Goal: Navigation & Orientation: Understand site structure

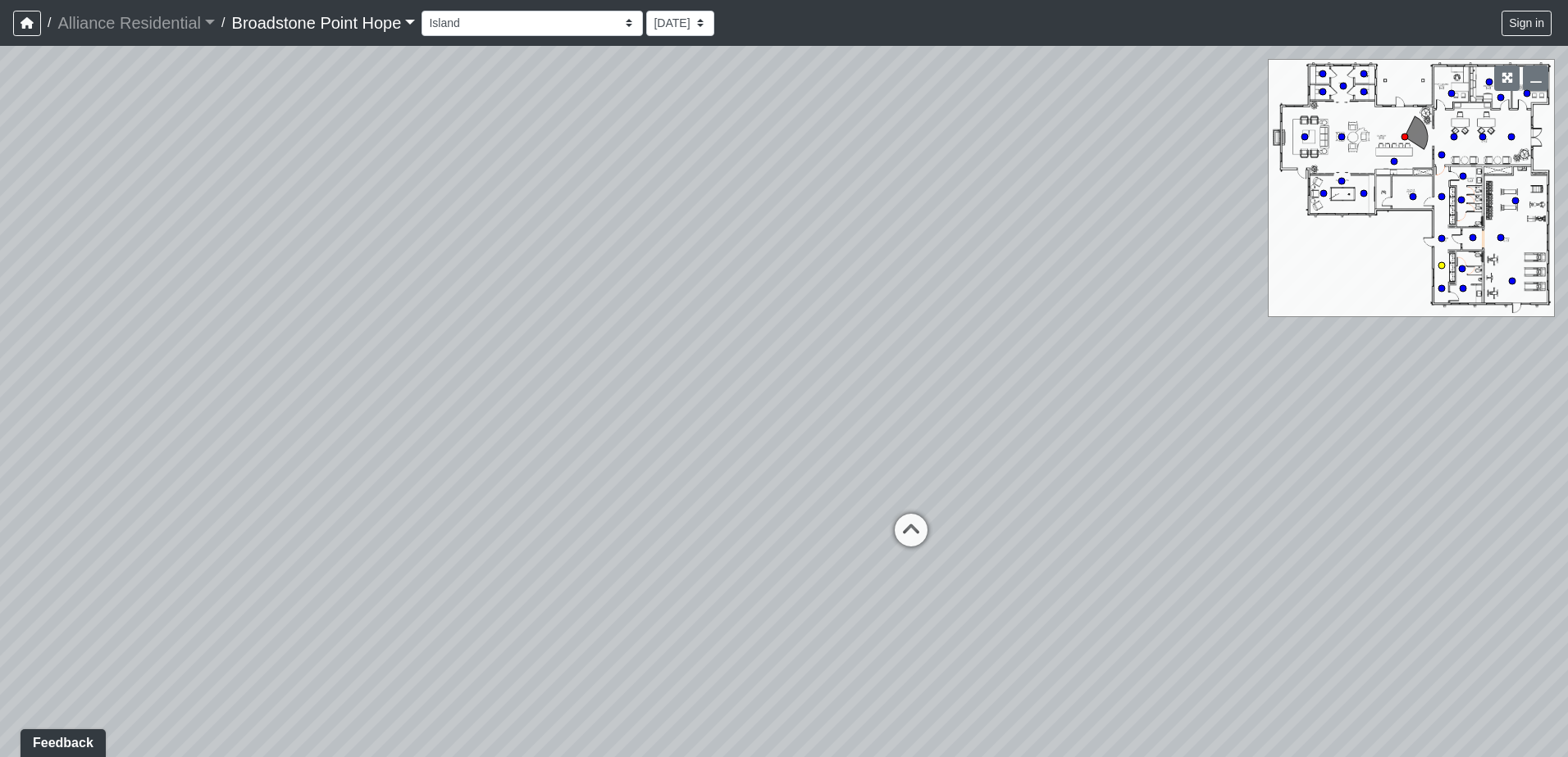
click at [1440, 265] on circle at bounding box center [1441, 265] width 7 height 7
drag, startPoint x: 687, startPoint y: 404, endPoint x: 979, endPoint y: 365, distance: 294.6
click at [970, 366] on div "Loading... Leasing Desks 1 Loading... Breakroom 1 Loading... Leasing Office 1 L…" at bounding box center [784, 402] width 1568 height 711
drag, startPoint x: 1033, startPoint y: 342, endPoint x: 667, endPoint y: 266, distance: 373.8
click at [724, 269] on div "Loading... Leasing Desks 1 Loading... Breakroom 1 Loading... Leasing Office 1 L…" at bounding box center [784, 402] width 1568 height 711
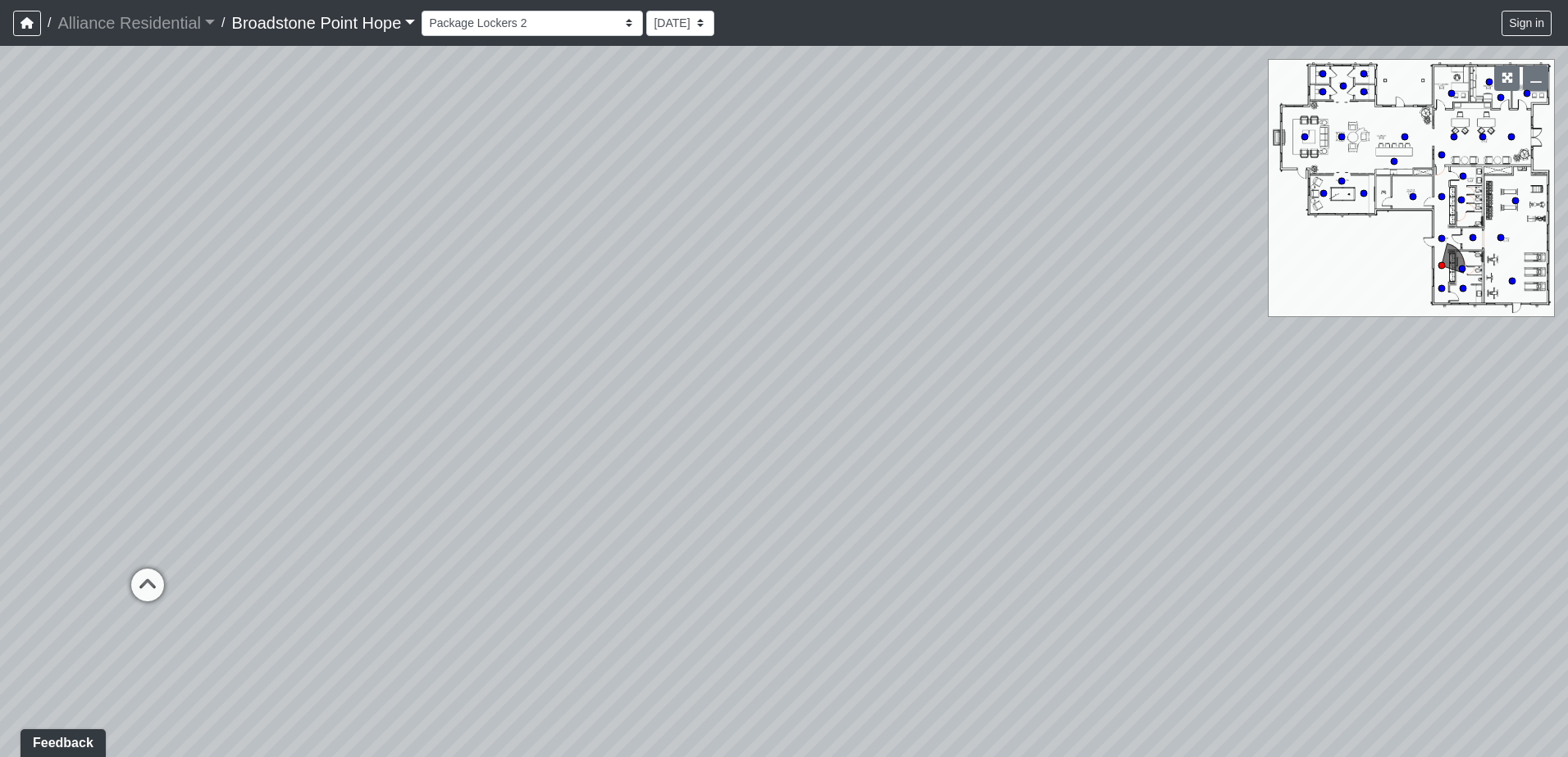
drag, startPoint x: 1110, startPoint y: 305, endPoint x: 692, endPoint y: 337, distance: 419.2
click at [718, 331] on div "Loading... Leasing Desks 1 Loading... Breakroom 1 Loading... Leasing Office 1 L…" at bounding box center [784, 402] width 1568 height 711
click at [519, 15] on select "Billiards Counter Billiards Room 1 Billiards Room 2 Counter Coworking Pod 1 Cow…" at bounding box center [532, 24] width 221 height 26
click at [428, 11] on select "Billiards Counter Billiards Room 1 Billiards Room 2 Counter Coworking Pod 1 Cow…" at bounding box center [532, 24] width 221 height 26
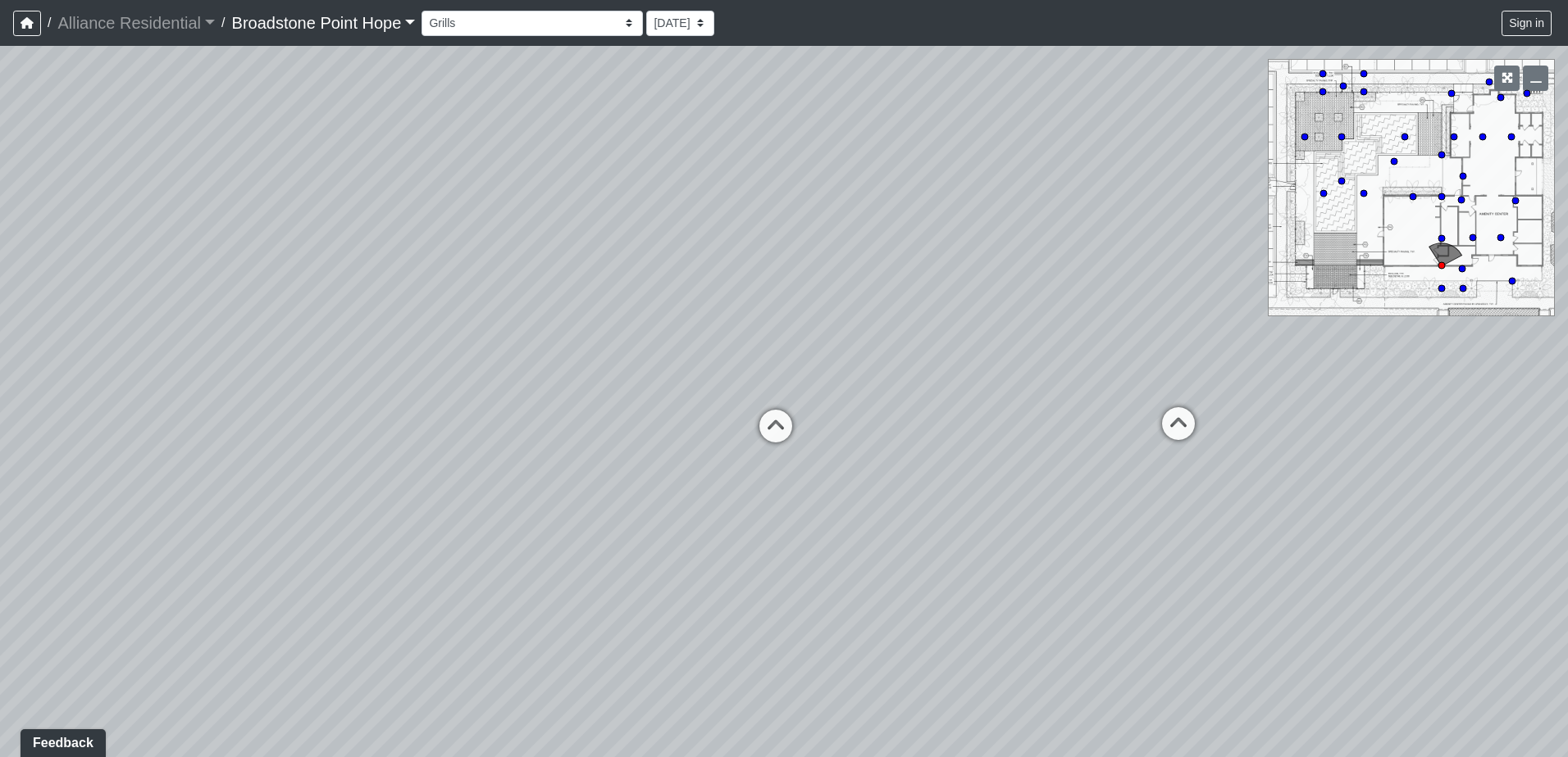
drag, startPoint x: 665, startPoint y: 371, endPoint x: 478, endPoint y: 249, distance: 223.3
click at [478, 249] on div "Loading... Leasing Desks 1 Loading... Breakroom 1 Loading... Leasing Office 1 L…" at bounding box center [784, 402] width 1568 height 711
click at [763, 419] on icon at bounding box center [761, 426] width 49 height 49
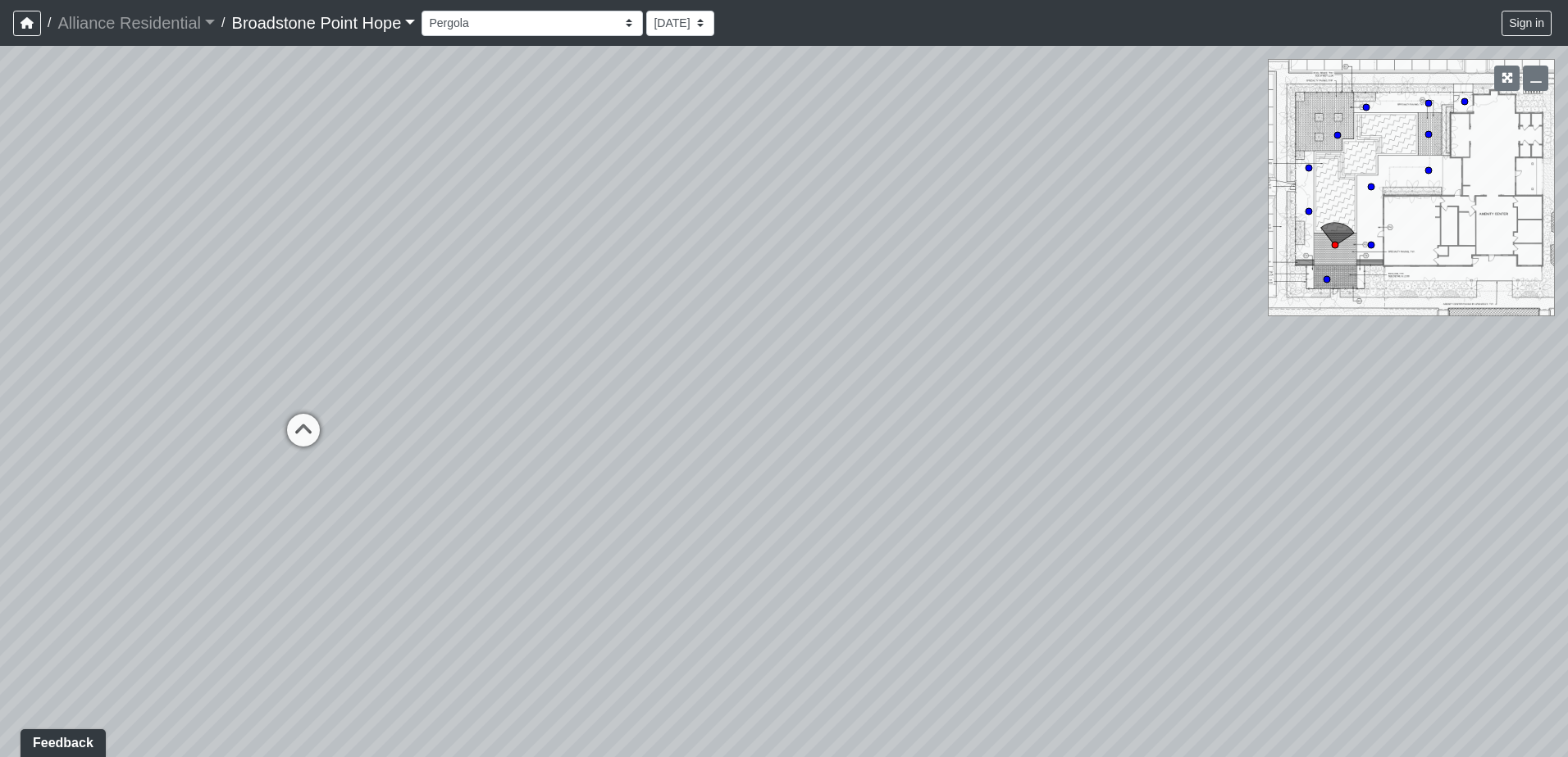
drag, startPoint x: 565, startPoint y: 385, endPoint x: 910, endPoint y: 359, distance: 346.0
click at [910, 359] on div "Loading... Leasing Desks 1 Loading... Breakroom 1 Loading... Leasing Office 1 L…" at bounding box center [784, 402] width 1568 height 711
click at [531, 384] on icon at bounding box center [540, 395] width 49 height 49
drag, startPoint x: 1105, startPoint y: 359, endPoint x: 735, endPoint y: 300, distance: 374.7
click at [735, 300] on div "Loading... Leasing Desks 1 Loading... Breakroom 1 Loading... Leasing Office 1 L…" at bounding box center [784, 402] width 1568 height 711
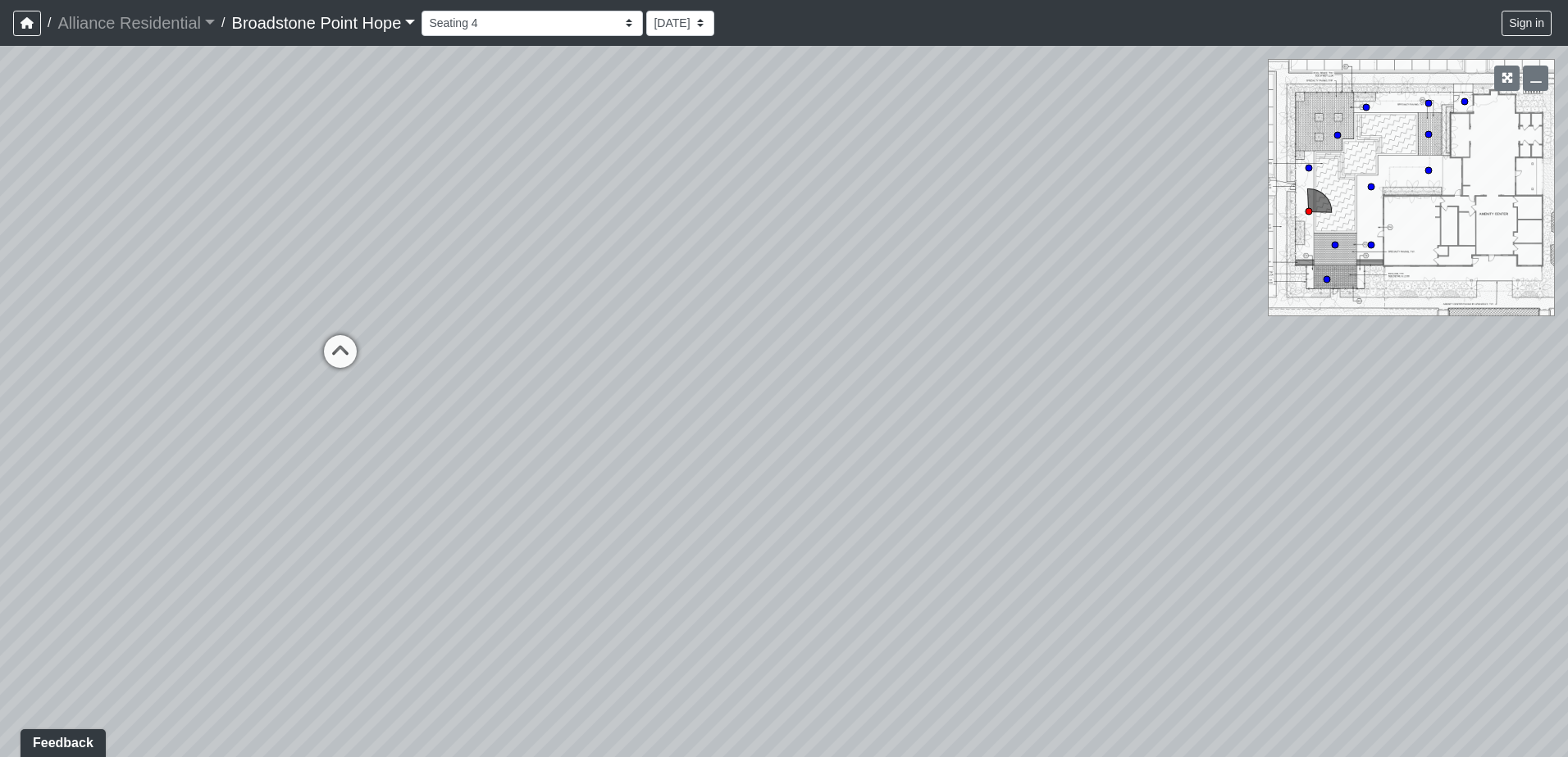
drag, startPoint x: 985, startPoint y: 283, endPoint x: 667, endPoint y: 284, distance: 318.0
click at [667, 284] on div "Loading... Leasing Desks 1 Loading... Breakroom 1 Loading... Leasing Office 1 L…" at bounding box center [784, 402] width 1568 height 711
drag, startPoint x: 1009, startPoint y: 290, endPoint x: 783, endPoint y: 289, distance: 226.0
click at [783, 289] on div "Loading... Leasing Desks 1 Loading... Breakroom 1 Loading... Leasing Office 1 L…" at bounding box center [784, 402] width 1568 height 711
drag, startPoint x: 1059, startPoint y: 366, endPoint x: 623, endPoint y: 393, distance: 436.8
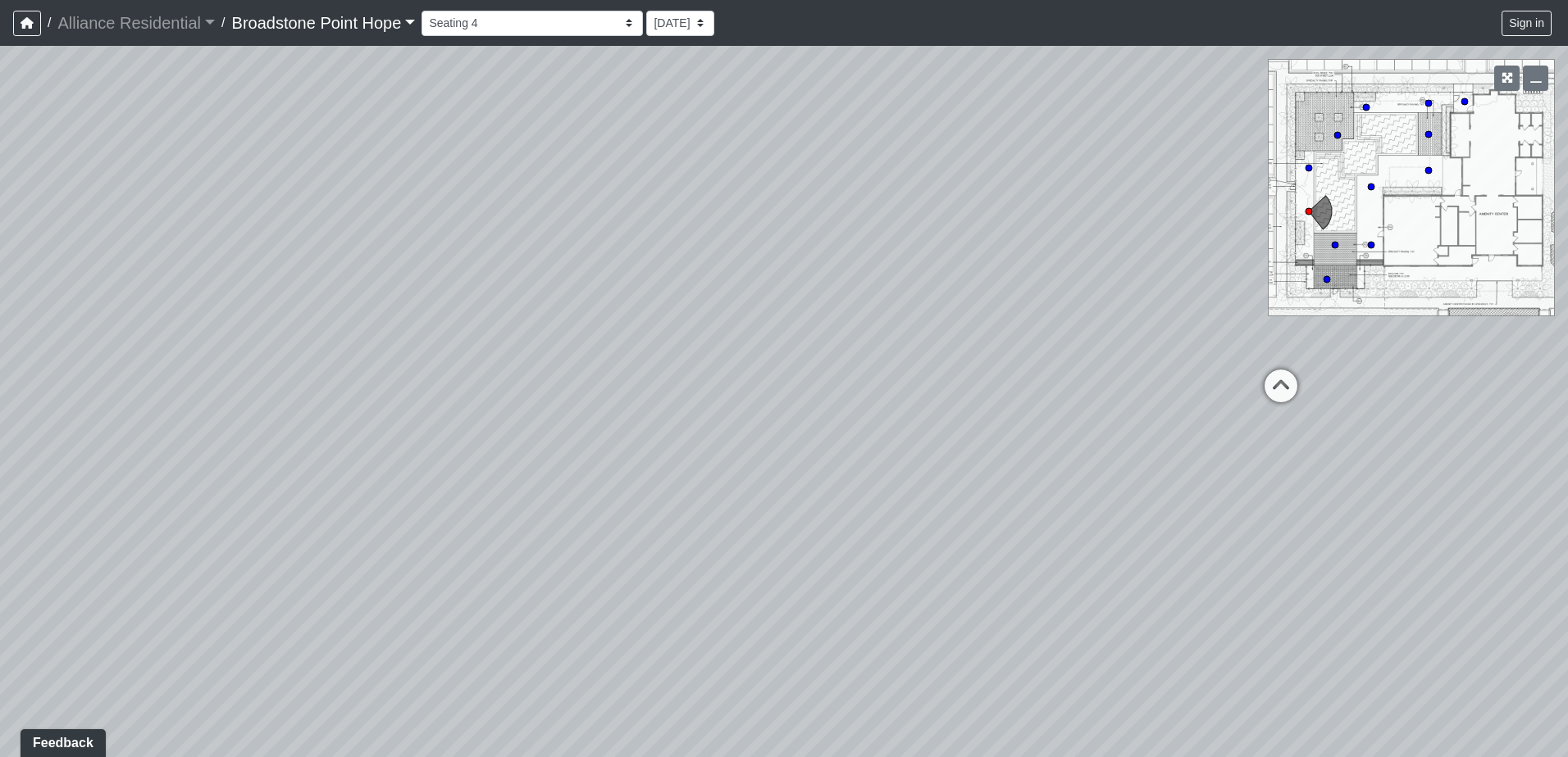
click at [623, 393] on div "Loading... Leasing Desks 1 Loading... Breakroom 1 Loading... Leasing Office 1 L…" at bounding box center [784, 402] width 1568 height 711
drag, startPoint x: 1066, startPoint y: 361, endPoint x: 508, endPoint y: 379, distance: 558.3
click at [510, 379] on div "Loading... Leasing Desks 1 Loading... Breakroom 1 Loading... Leasing Office 1 L…" at bounding box center [784, 402] width 1568 height 711
drag, startPoint x: 408, startPoint y: 344, endPoint x: 869, endPoint y: 480, distance: 480.6
click at [869, 480] on div "Loading... Leasing Desks 1 Loading... Breakroom 1 Loading... Leasing Office 1 L…" at bounding box center [784, 402] width 1568 height 711
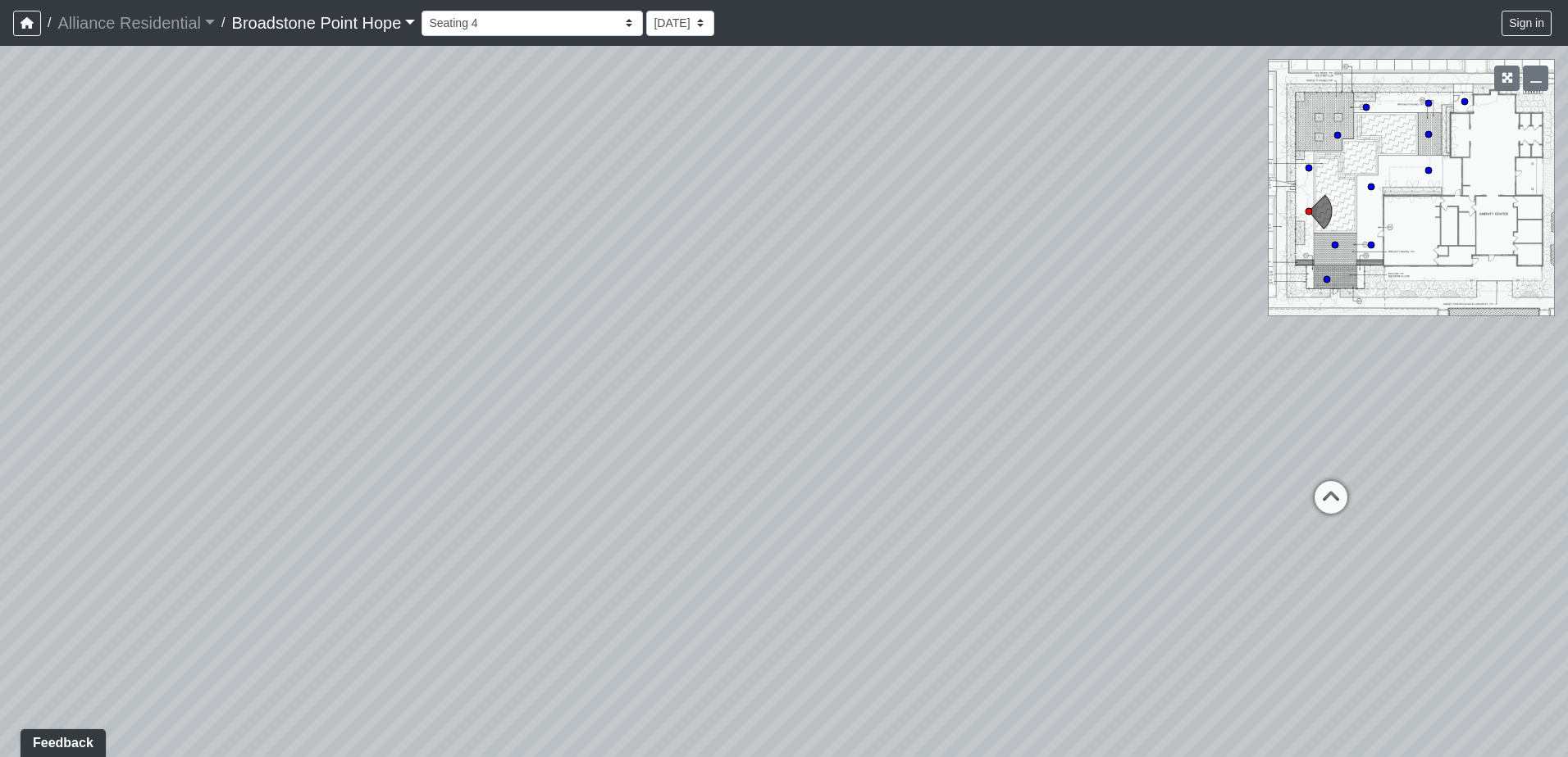
drag, startPoint x: 448, startPoint y: 399, endPoint x: 719, endPoint y: 355, distance: 274.5
click at [719, 355] on div "Loading... Leasing Desks 1 Loading... Breakroom 1 Loading... Leasing Office 1 L…" at bounding box center [784, 402] width 1568 height 711
drag, startPoint x: 423, startPoint y: 353, endPoint x: 933, endPoint y: 262, distance: 518.1
click at [934, 274] on div "Loading... Leasing Desks 1 Loading... Breakroom 1 Loading... Leasing Office 1 L…" at bounding box center [784, 402] width 1568 height 711
click at [496, 356] on icon at bounding box center [488, 357] width 49 height 49
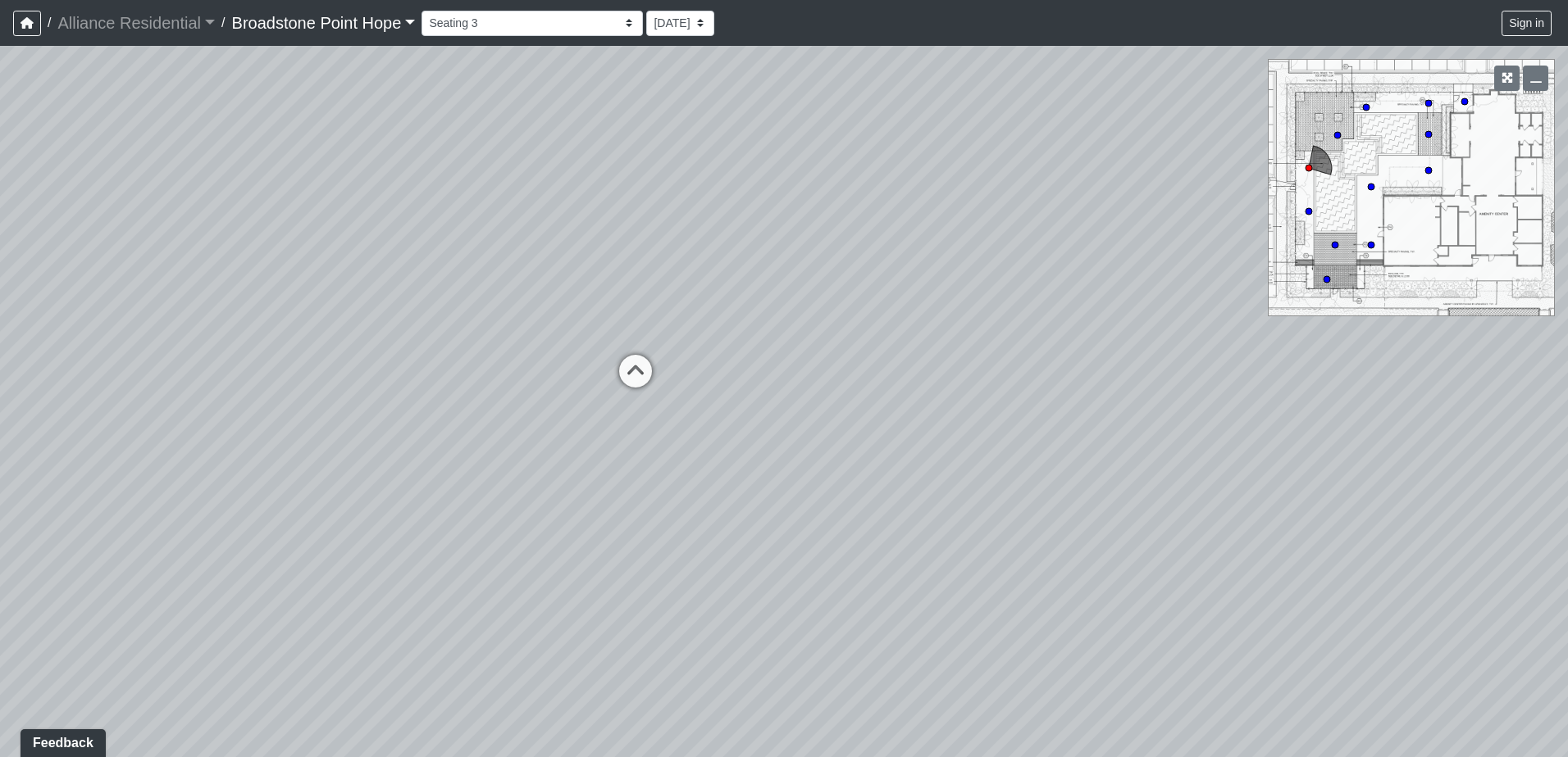
drag, startPoint x: 965, startPoint y: 399, endPoint x: 564, endPoint y: 454, distance: 404.8
click at [564, 454] on div "Loading... Leasing Desks 1 Loading... Breakroom 1 Loading... Leasing Office 1 L…" at bounding box center [784, 402] width 1568 height 711
drag, startPoint x: 1249, startPoint y: 535, endPoint x: 757, endPoint y: 478, distance: 495.3
click at [757, 478] on div "Loading... Leasing Desks 1 Loading... Breakroom 1 Loading... Leasing Office 1 L…" at bounding box center [784, 402] width 1568 height 711
drag, startPoint x: 1085, startPoint y: 379, endPoint x: 737, endPoint y: 440, distance: 353.3
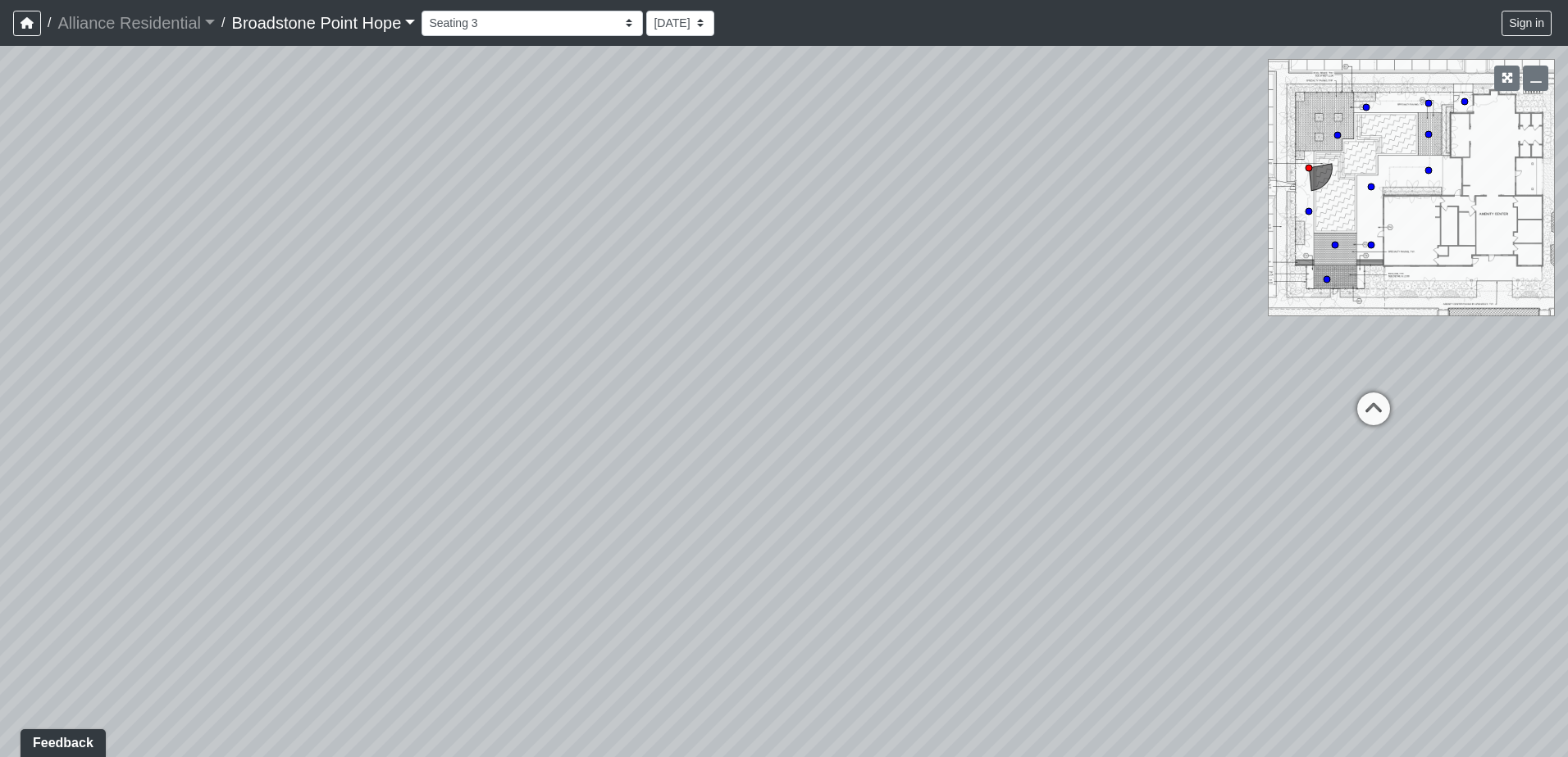
click at [737, 440] on div "Loading... Leasing Desks 1 Loading... Breakroom 1 Loading... Leasing Office 1 L…" at bounding box center [784, 402] width 1568 height 711
drag, startPoint x: 603, startPoint y: 436, endPoint x: 791, endPoint y: 336, distance: 212.9
click at [791, 336] on div "Loading... Leasing Desks 1 Loading... Breakroom 1 Loading... Leasing Office 1 L…" at bounding box center [784, 402] width 1568 height 711
drag, startPoint x: 533, startPoint y: 282, endPoint x: 738, endPoint y: 293, distance: 205.3
click at [738, 293] on div "Loading... Leasing Desks 1 Loading... Breakroom 1 Loading... Leasing Office 1 L…" at bounding box center [784, 402] width 1568 height 711
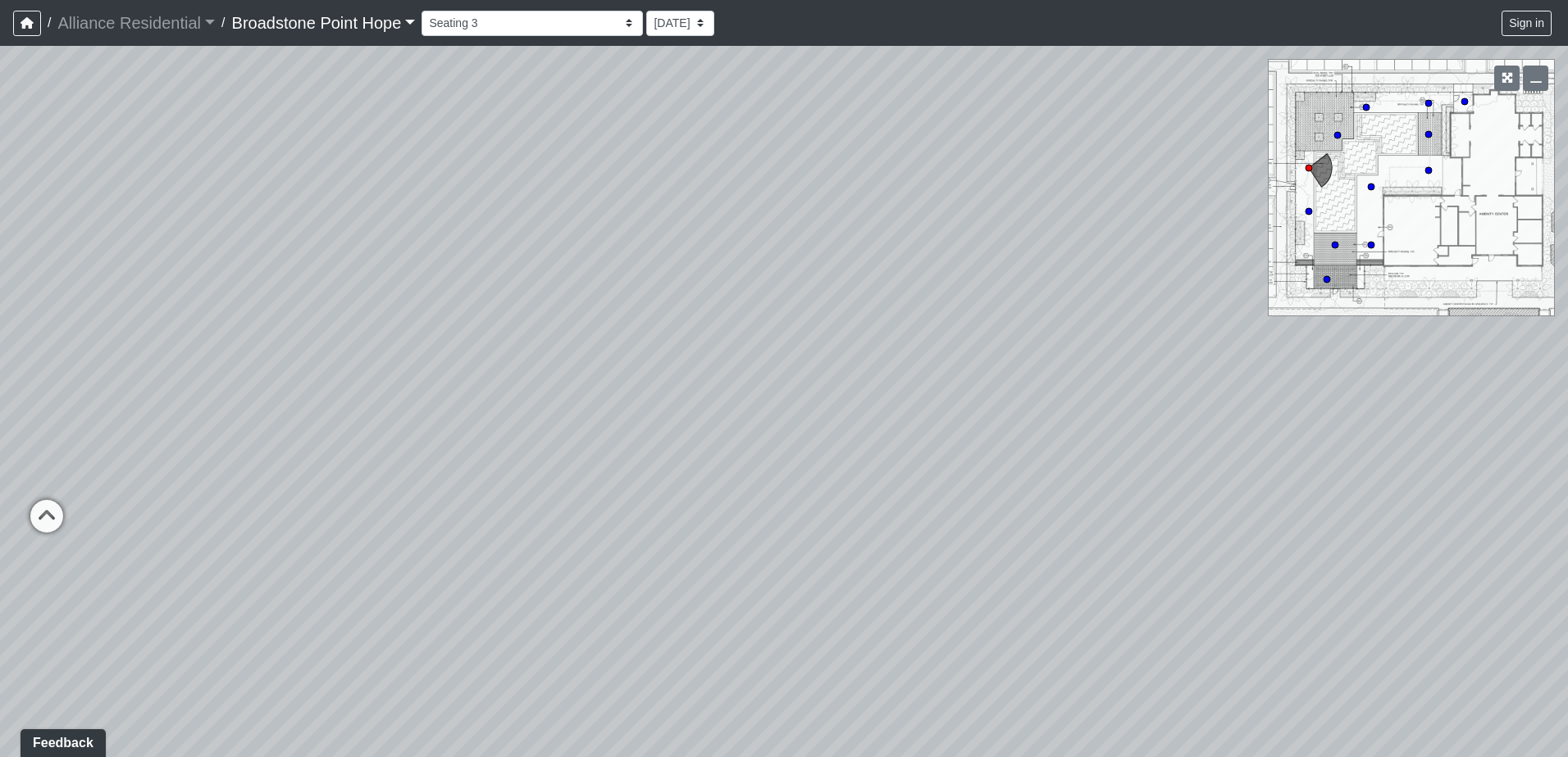
drag, startPoint x: 788, startPoint y: 270, endPoint x: 1058, endPoint y: 426, distance: 311.8
click at [1039, 426] on div "Loading... Leasing Desks 1 Loading... Breakroom 1 Loading... Leasing Office 1 L…" at bounding box center [784, 402] width 1568 height 711
drag, startPoint x: 1034, startPoint y: 490, endPoint x: 636, endPoint y: 403, distance: 407.4
click at [790, 441] on div "Loading... Leasing Desks 1 Loading... Breakroom 1 Loading... Leasing Office 1 L…" at bounding box center [784, 402] width 1568 height 711
drag, startPoint x: 952, startPoint y: 295, endPoint x: 625, endPoint y: 307, distance: 327.2
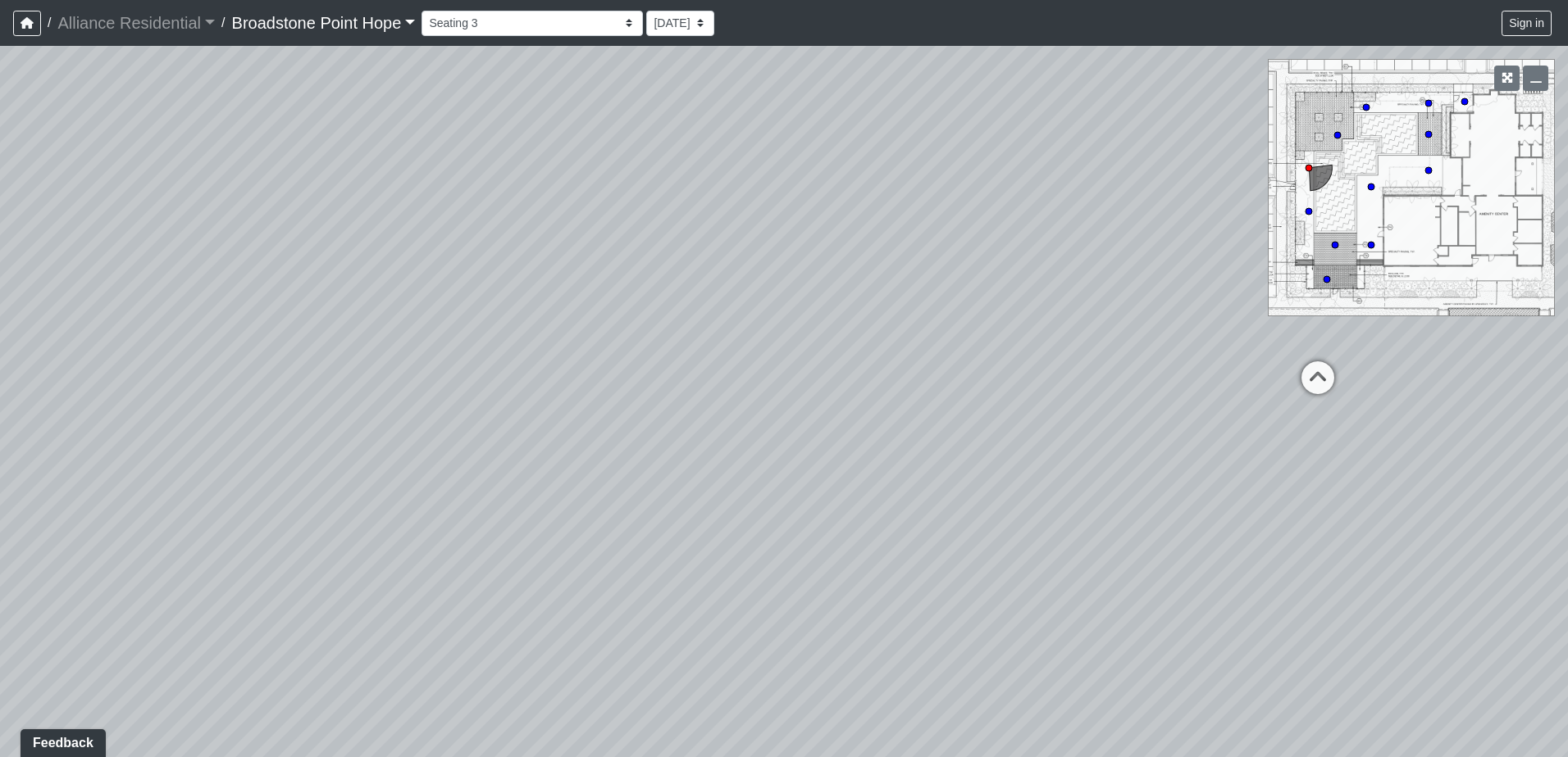
click at [706, 311] on div "Loading... Leasing Desks 1 Loading... Breakroom 1 Loading... Leasing Office 1 L…" at bounding box center [784, 402] width 1568 height 711
drag, startPoint x: 471, startPoint y: 322, endPoint x: 689, endPoint y: 325, distance: 218.0
click at [636, 324] on div "Loading... Leasing Desks 1 Loading... Breakroom 1 Loading... Leasing Office 1 L…" at bounding box center [784, 402] width 1568 height 711
drag, startPoint x: 442, startPoint y: 354, endPoint x: 675, endPoint y: 352, distance: 233.0
click at [611, 351] on div "Loading... Leasing Desks 1 Loading... Breakroom 1 Loading... Leasing Office 1 L…" at bounding box center [784, 402] width 1568 height 711
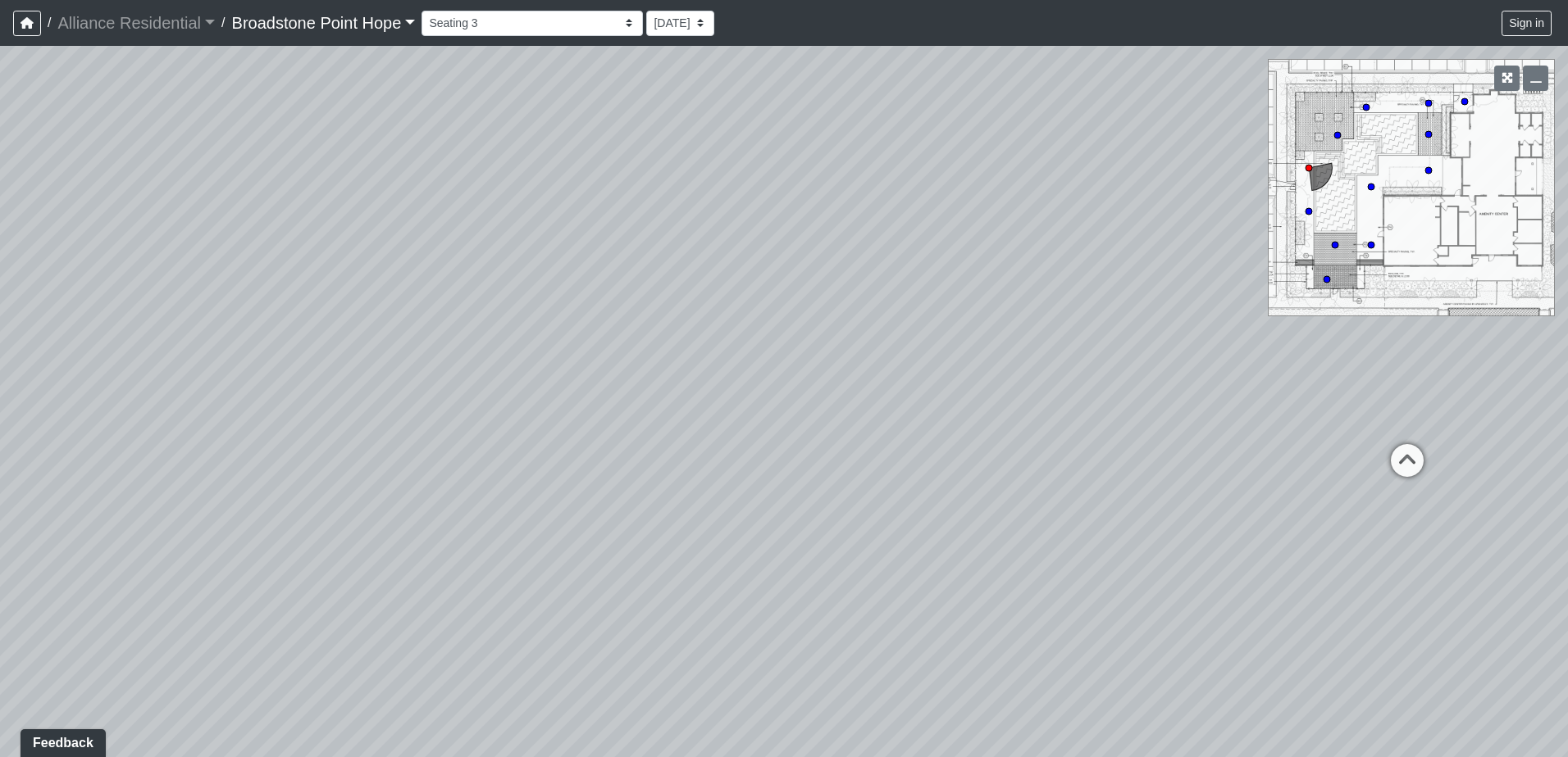
drag, startPoint x: 362, startPoint y: 373, endPoint x: 508, endPoint y: 365, distance: 146.2
click at [431, 365] on div "Loading... Leasing Desks 1 Loading... Breakroom 1 Loading... Leasing Office 1 L…" at bounding box center [784, 402] width 1568 height 711
drag, startPoint x: 484, startPoint y: 368, endPoint x: 742, endPoint y: 368, distance: 258.0
click at [652, 369] on div "Loading... Leasing Desks 1 Loading... Breakroom 1 Loading... Leasing Office 1 L…" at bounding box center [784, 402] width 1568 height 711
click at [543, 28] on select "Billiards Counter Billiards Room 1 Billiards Room 2 Counter Coworking Pod 1 Cow…" at bounding box center [532, 24] width 221 height 26
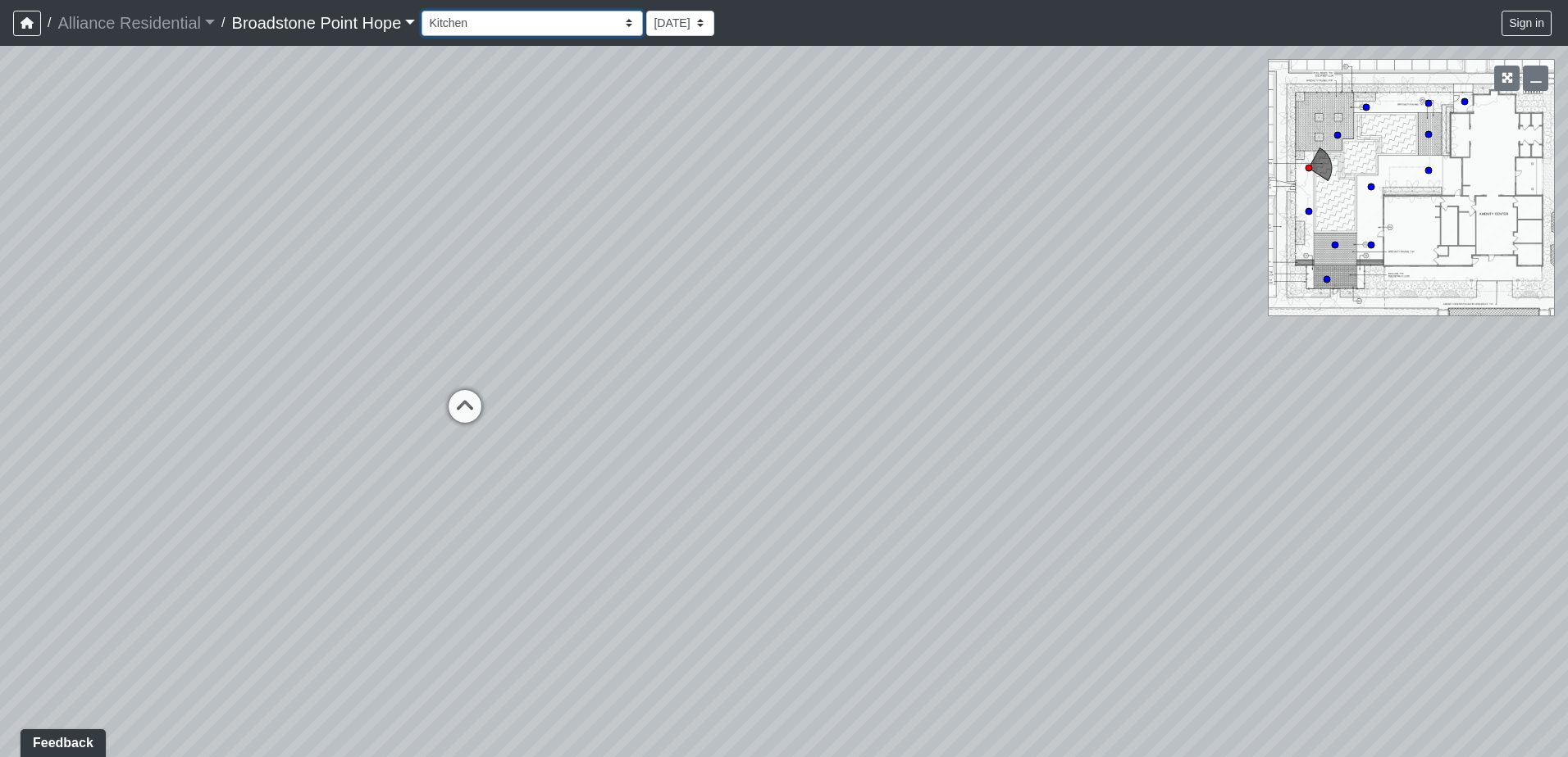
click at [428, 11] on select "Billiards Counter Billiards Room 1 Billiards Room 2 Counter Coworking Pod 1 Cow…" at bounding box center [532, 24] width 221 height 26
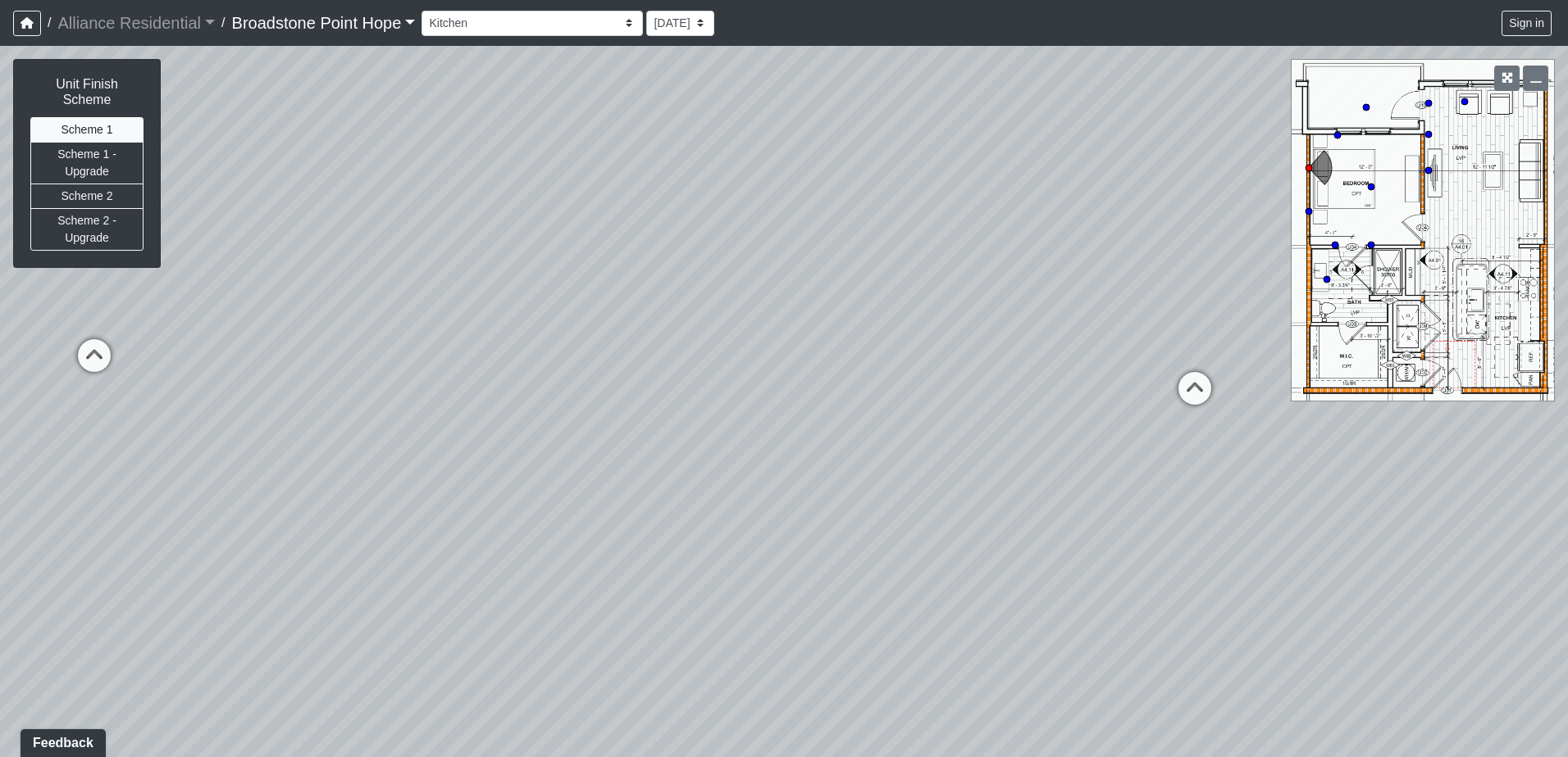
drag, startPoint x: 516, startPoint y: 419, endPoint x: 620, endPoint y: 345, distance: 127.6
click at [620, 345] on div "Loading... Leasing Desks 1 Loading... Breakroom 1 Loading... Leasing Office 1 L…" at bounding box center [784, 402] width 1568 height 711
drag, startPoint x: 915, startPoint y: 345, endPoint x: 643, endPoint y: 308, distance: 274.5
click at [643, 308] on div "Loading... Leasing Desks 1 Loading... Breakroom 1 Loading... Leasing Office 1 L…" at bounding box center [784, 402] width 1568 height 711
drag, startPoint x: 733, startPoint y: 245, endPoint x: 370, endPoint y: 400, distance: 394.7
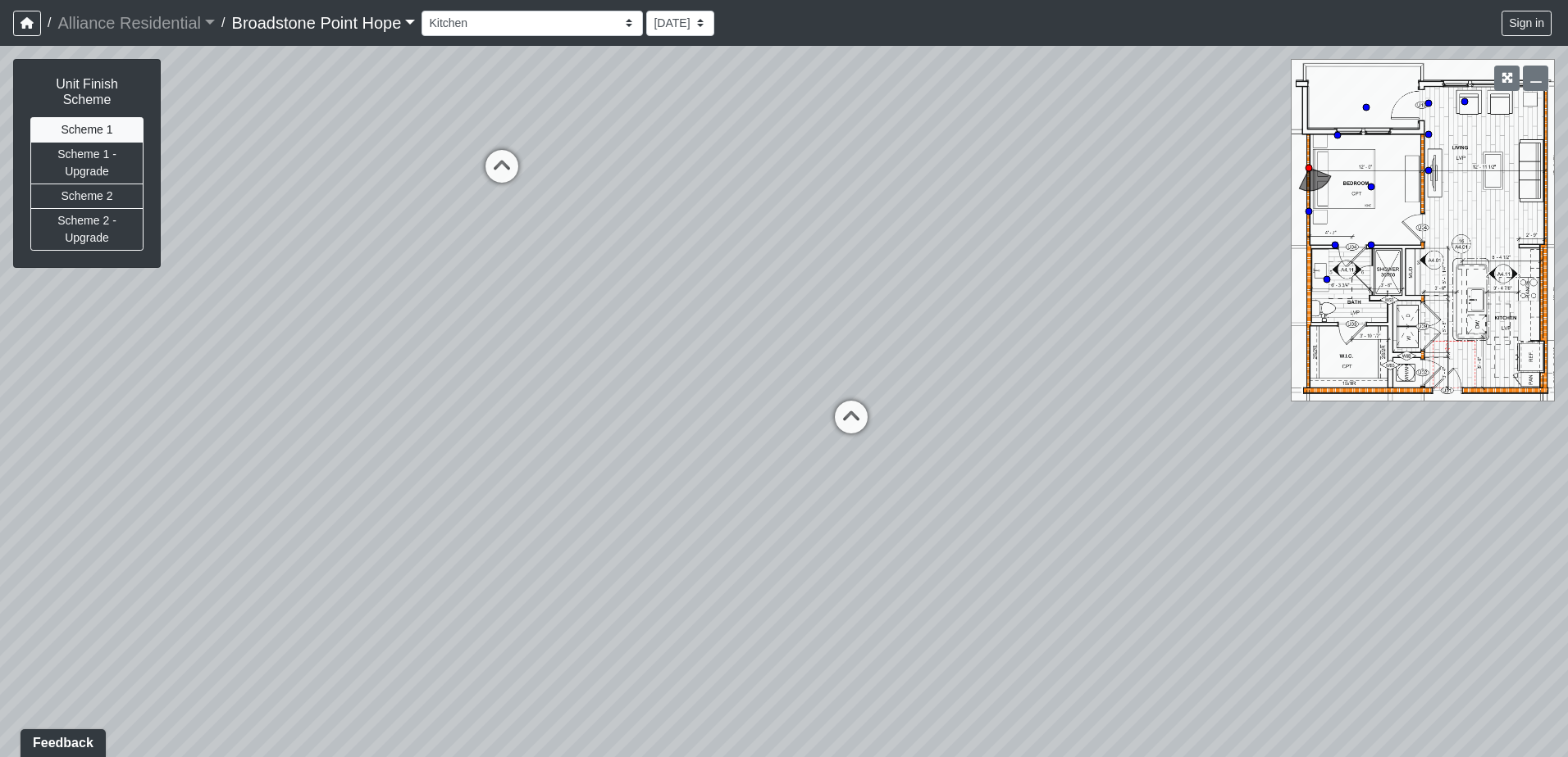
click at [493, 371] on div "Loading... Leasing Desks 1 Loading... Breakroom 1 Loading... Leasing Office 1 L…" at bounding box center [784, 402] width 1568 height 711
drag, startPoint x: 796, startPoint y: 444, endPoint x: 516, endPoint y: 350, distance: 295.4
click at [565, 354] on div "Loading... Leasing Desks 1 Loading... Breakroom 1 Loading... Leasing Office 1 L…" at bounding box center [784, 402] width 1568 height 711
drag, startPoint x: 705, startPoint y: 408, endPoint x: 631, endPoint y: 405, distance: 74.1
click at [631, 405] on div "Loading... Leasing Desks 1 Loading... Breakroom 1 Loading... Leasing Office 1 L…" at bounding box center [784, 402] width 1568 height 711
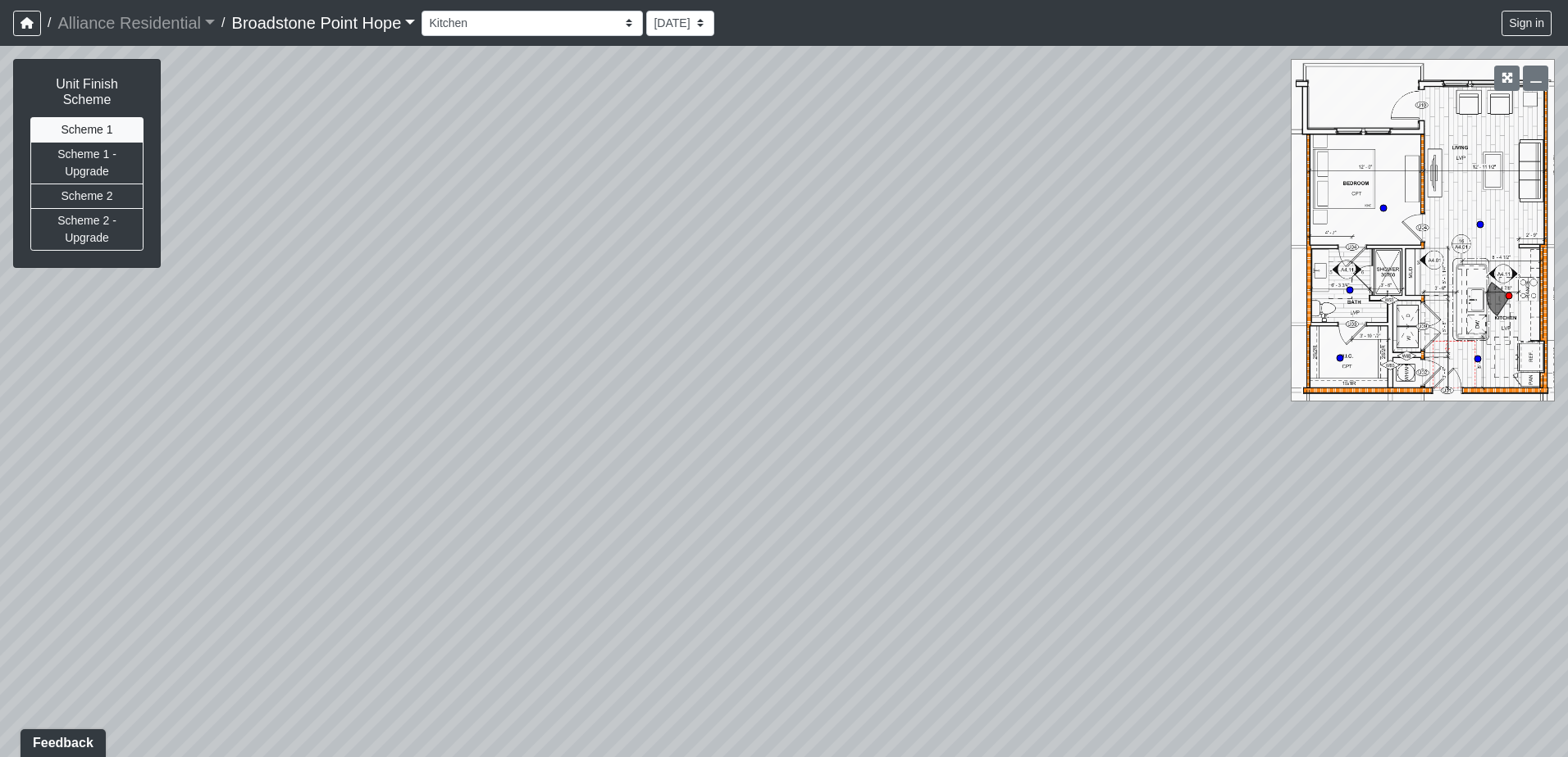
drag, startPoint x: 551, startPoint y: 448, endPoint x: 914, endPoint y: 440, distance: 363.1
click at [914, 440] on div "Loading... Leasing Desks 1 Loading... Breakroom 1 Loading... Leasing Office 1 L…" at bounding box center [784, 402] width 1568 height 711
click at [118, 145] on button "Scheme 1 - Upgrade" at bounding box center [86, 162] width 113 height 42
click at [106, 185] on button "Scheme 2" at bounding box center [86, 196] width 113 height 26
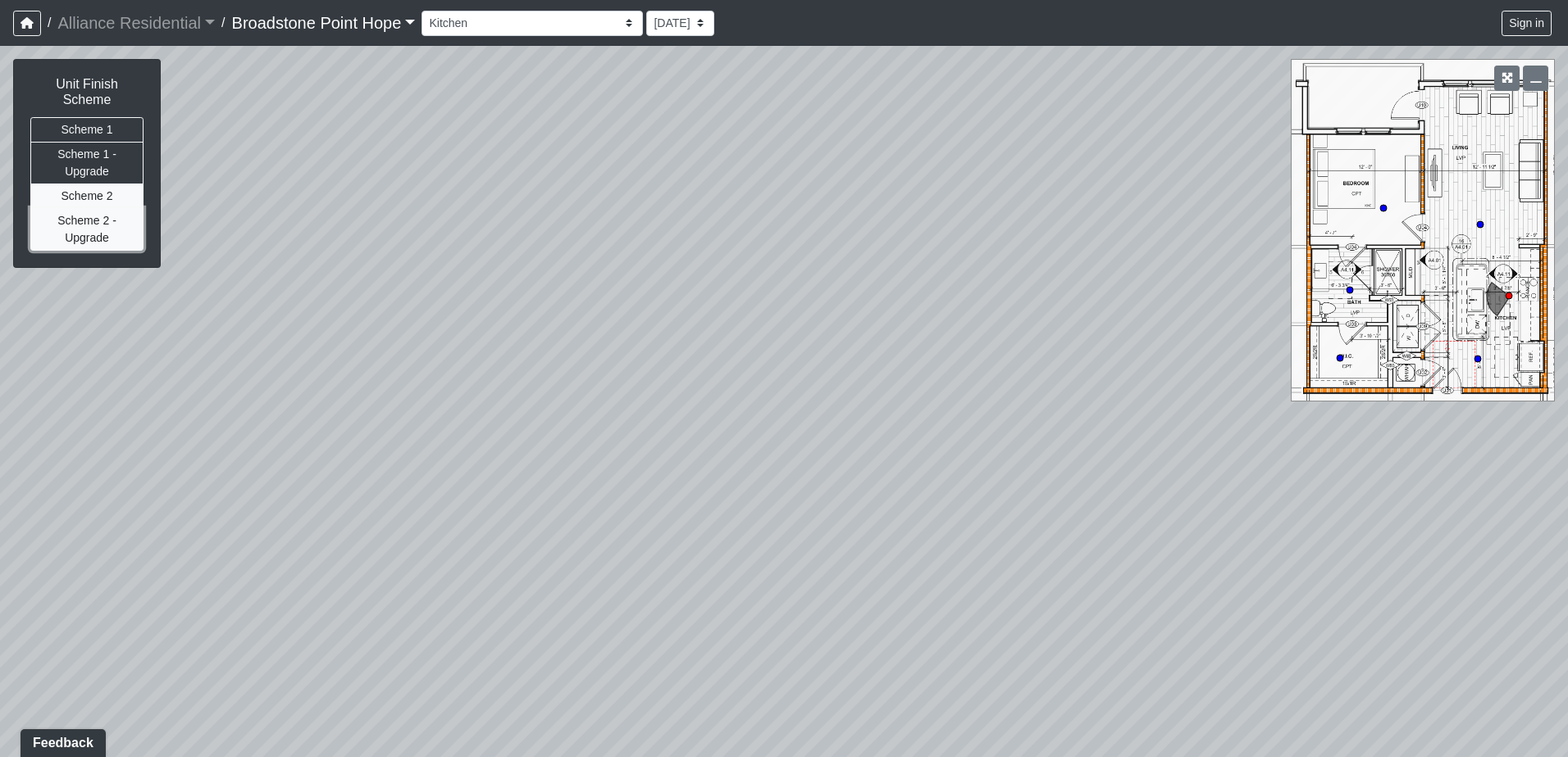
click at [103, 213] on button "Scheme 2 - Upgrade" at bounding box center [86, 229] width 113 height 42
drag, startPoint x: 841, startPoint y: 307, endPoint x: 515, endPoint y: 302, distance: 326.0
click at [515, 302] on div "Loading... Leasing Desks 1 Loading... Breakroom 1 Loading... Leasing Office 1 L…" at bounding box center [784, 402] width 1568 height 711
drag, startPoint x: 950, startPoint y: 347, endPoint x: 677, endPoint y: 364, distance: 273.5
click at [673, 369] on div "Loading... Leasing Desks 1 Loading... Breakroom 1 Loading... Leasing Office 1 L…" at bounding box center [784, 402] width 1568 height 711
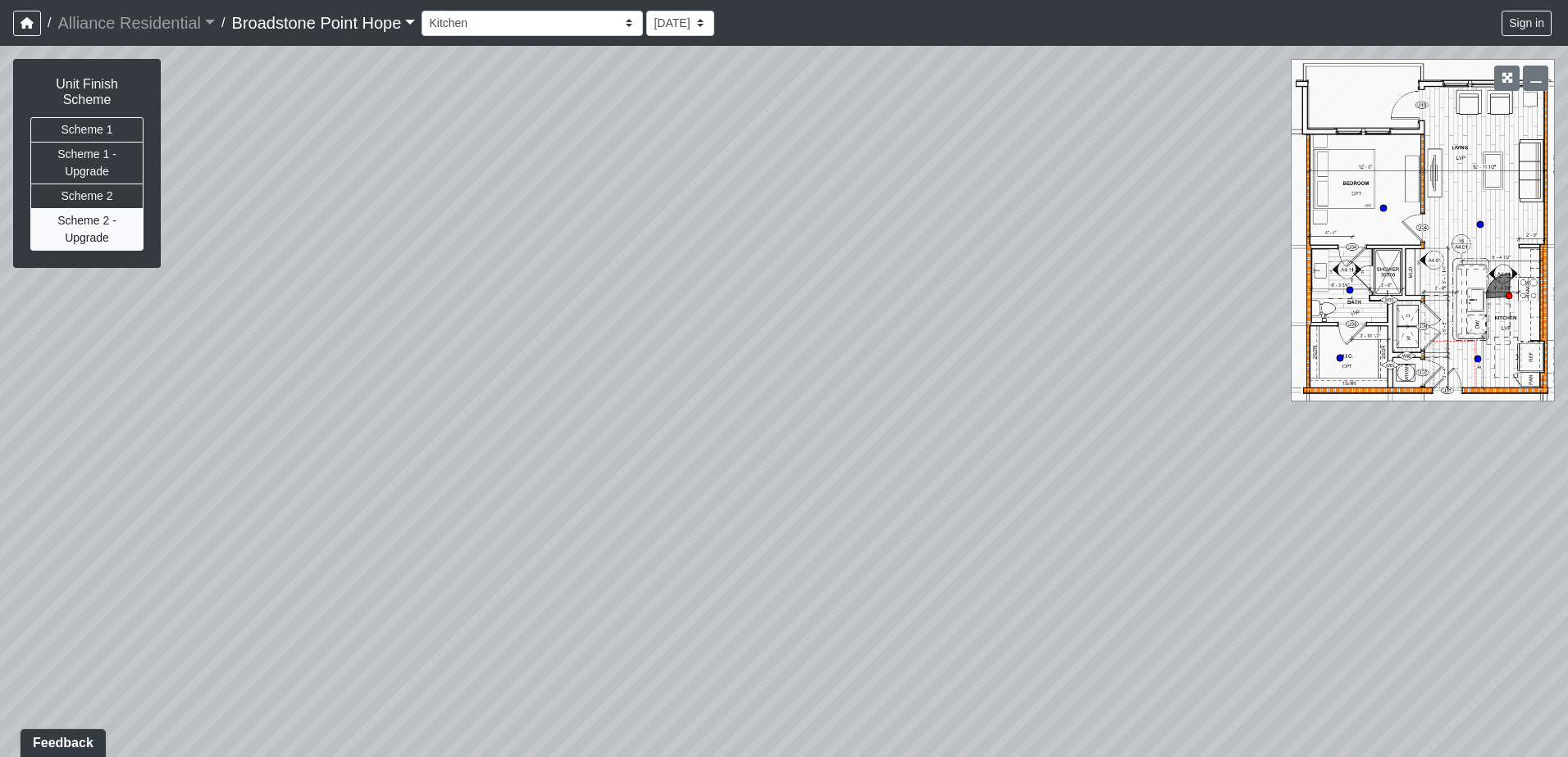
click at [1476, 221] on div "Loading... Leasing Desks 1 Loading... Breakroom 1 Loading... Leasing Office 1 L…" at bounding box center [784, 402] width 1568 height 711
click at [1480, 221] on circle at bounding box center [1480, 224] width 7 height 7
drag, startPoint x: 462, startPoint y: 382, endPoint x: 907, endPoint y: 243, distance: 466.2
click at [907, 243] on div "Loading... Leasing Desks 1 Loading... Breakroom 1 Loading... Leasing Office 1 L…" at bounding box center [784, 402] width 1568 height 711
drag, startPoint x: 226, startPoint y: 342, endPoint x: 846, endPoint y: 359, distance: 620.2
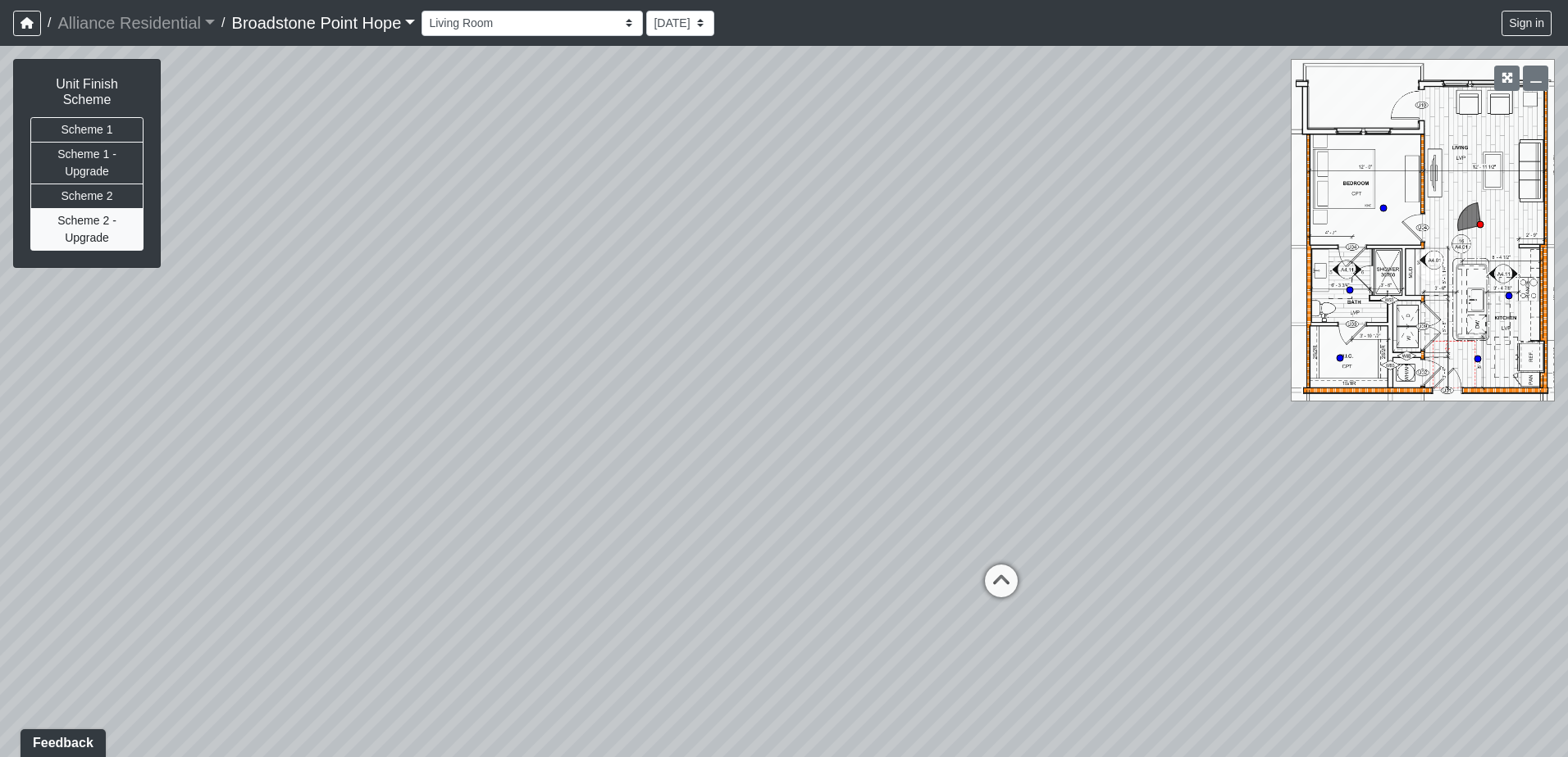
click at [733, 359] on div "Loading... Leasing Desks 1 Loading... Breakroom 1 Loading... Leasing Office 1 L…" at bounding box center [784, 402] width 1568 height 711
click at [520, 29] on select "Billiards Counter Billiards Room 1 Billiards Room 2 Counter Coworking Pod 1 Cow…" at bounding box center [532, 24] width 221 height 26
click at [428, 11] on select "Billiards Counter Billiards Room 1 Billiards Room 2 Counter Coworking Pod 1 Cow…" at bounding box center [532, 24] width 221 height 26
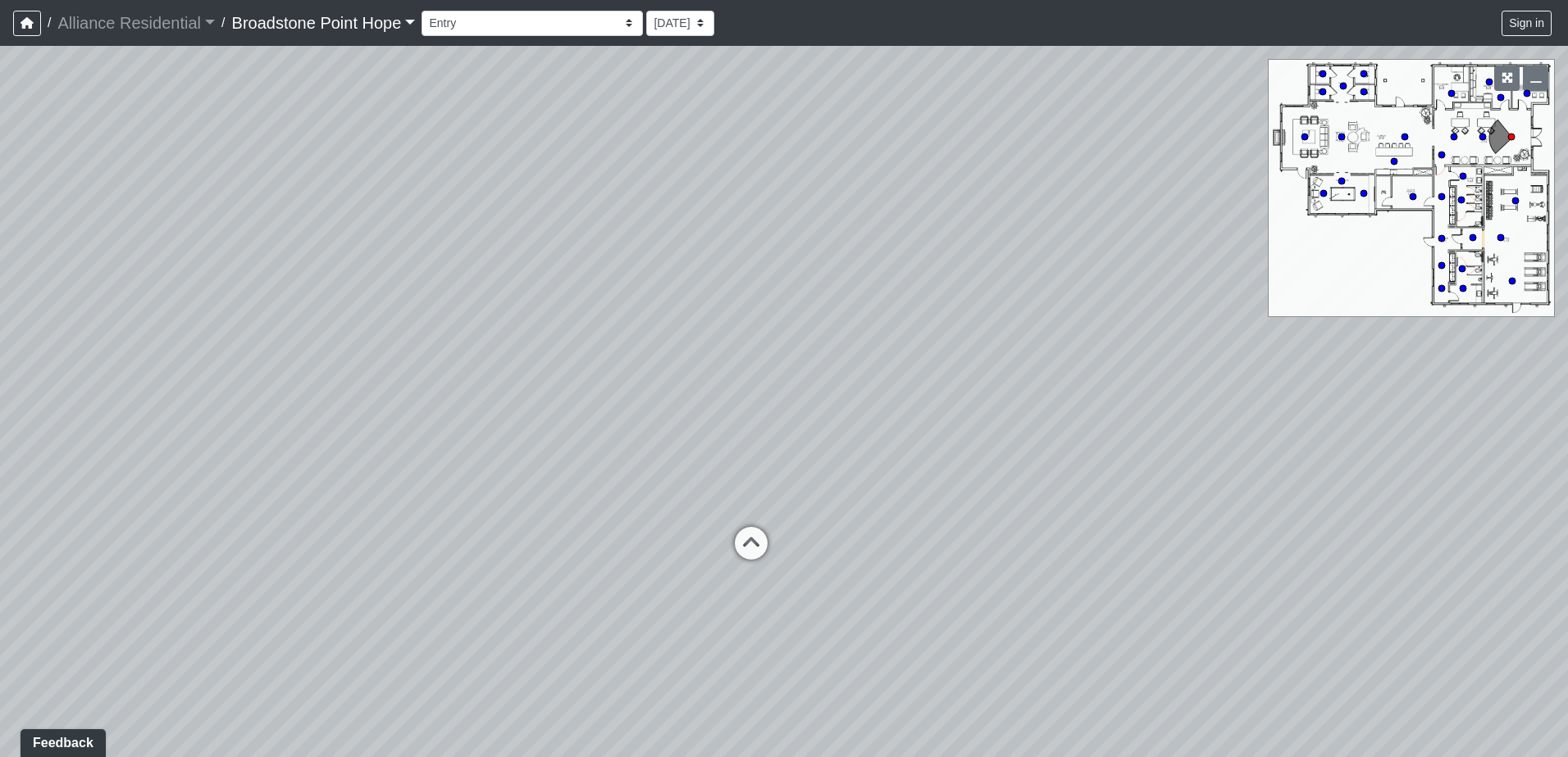
drag, startPoint x: 780, startPoint y: 393, endPoint x: 565, endPoint y: 293, distance: 237.1
click at [692, 335] on div "Loading... Leasing Desks 1 Loading... Breakroom 1 Loading... Leasing Office 1 L…" at bounding box center [784, 402] width 1568 height 711
drag, startPoint x: 597, startPoint y: 248, endPoint x: 860, endPoint y: 737, distance: 555.2
click at [860, 737] on div "Loading... Leasing Desks 1 Loading... Breakroom 1 Loading... Leasing Office 1 L…" at bounding box center [784, 402] width 1568 height 711
drag, startPoint x: 480, startPoint y: 246, endPoint x: 624, endPoint y: -30, distance: 311.3
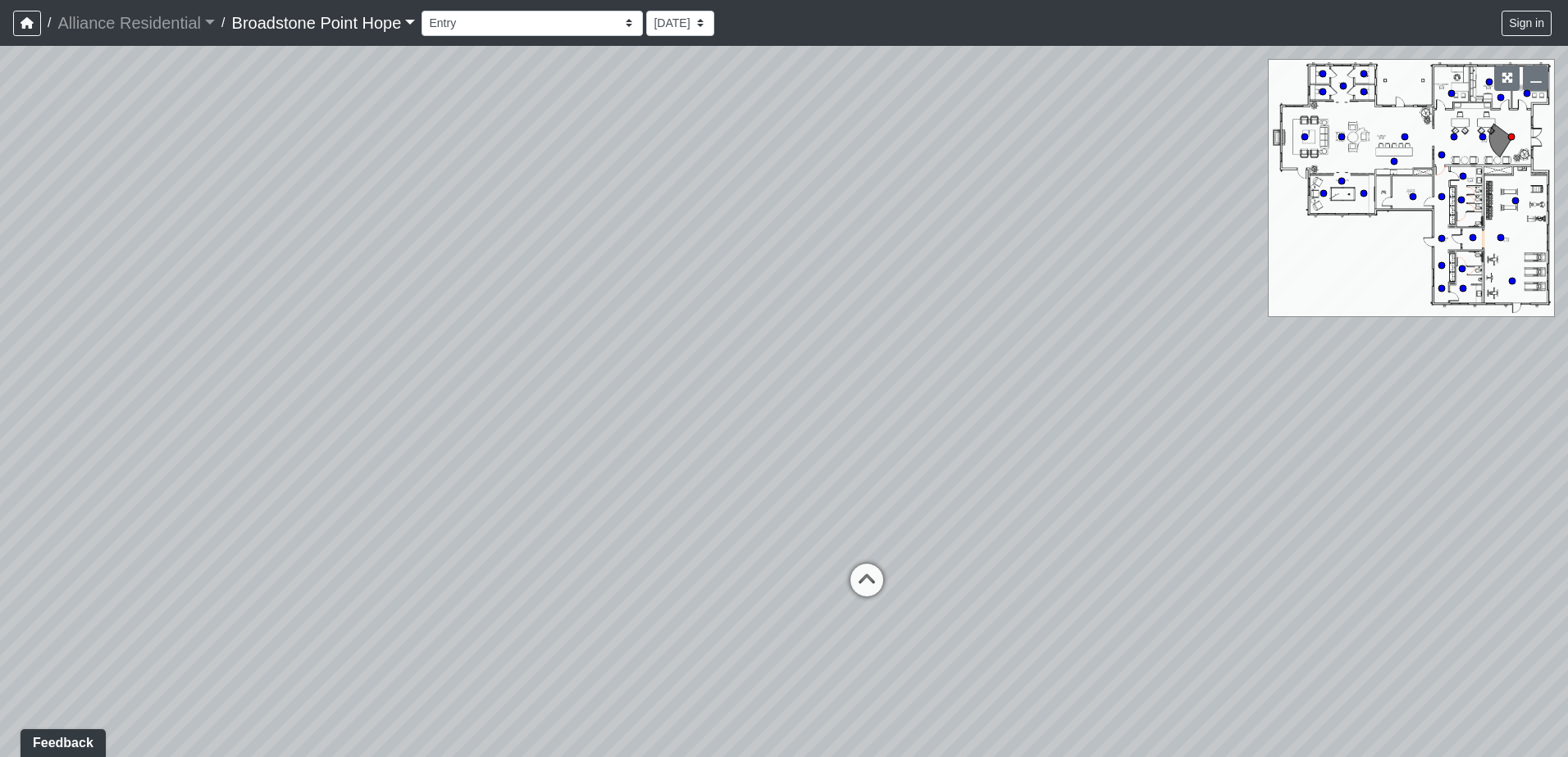
click at [624, 0] on html "/ Alliance Residential Alliance Residential Loading... / [GEOGRAPHIC_DATA] Hope…" at bounding box center [784, 378] width 1568 height 757
click at [828, 572] on icon at bounding box center [812, 582] width 49 height 49
click at [815, 624] on icon at bounding box center [815, 629] width 49 height 49
click at [817, 522] on icon at bounding box center [815, 532] width 49 height 49
click at [815, 511] on icon at bounding box center [815, 505] width 49 height 49
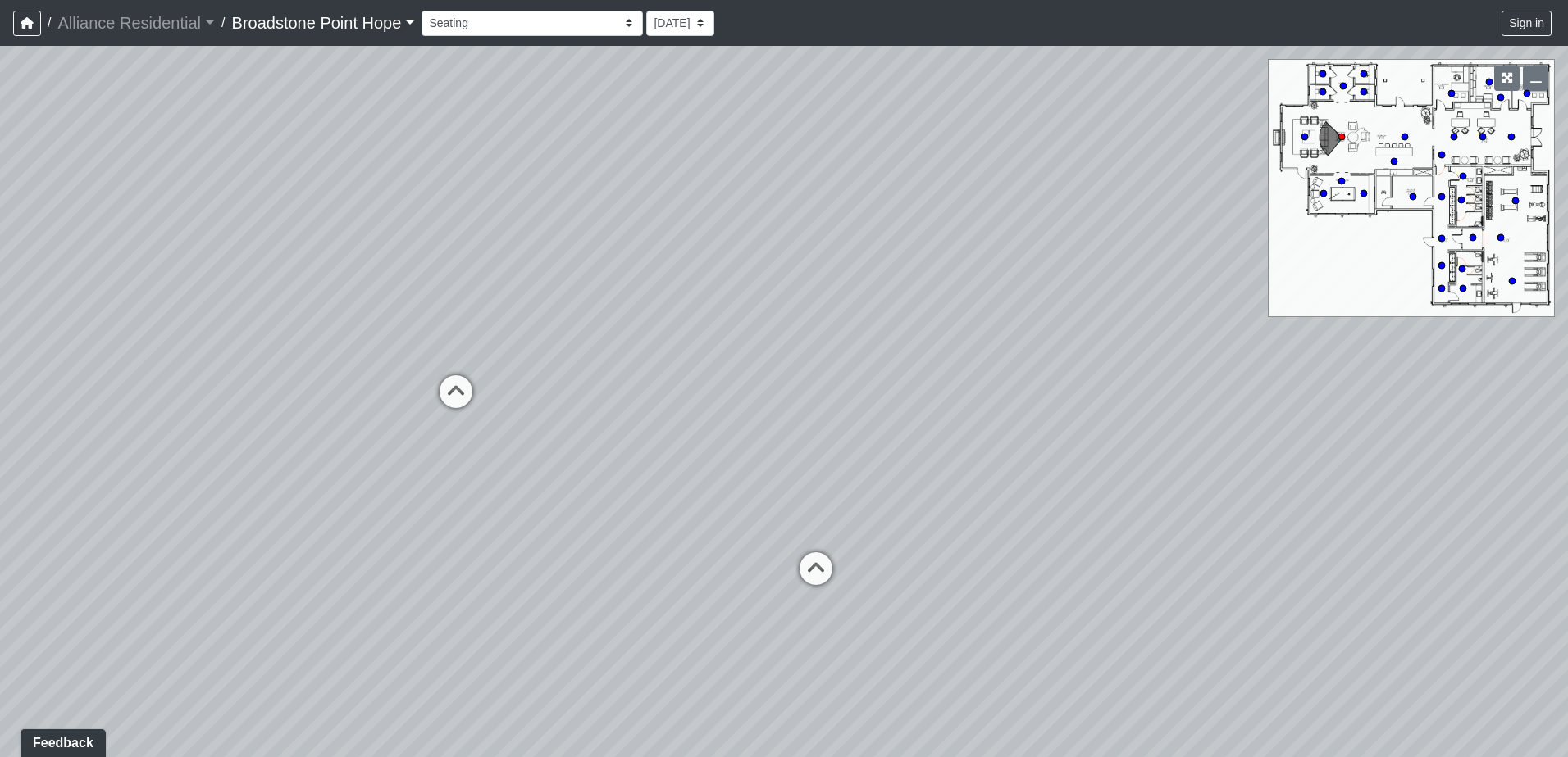
drag, startPoint x: 1233, startPoint y: 570, endPoint x: 975, endPoint y: 528, distance: 261.4
click at [1019, 528] on div "Loading... Leasing Desks 1 Loading... Breakroom 1 Loading... Leasing Office 1 L…" at bounding box center [784, 402] width 1568 height 711
drag, startPoint x: 677, startPoint y: 377, endPoint x: 1054, endPoint y: 448, distance: 383.6
click at [931, 433] on div "Loading... Leasing Desks 1 Loading... Breakroom 1 Loading... Leasing Office 1 L…" at bounding box center [784, 402] width 1568 height 711
drag, startPoint x: 643, startPoint y: 576, endPoint x: 912, endPoint y: 509, distance: 277.2
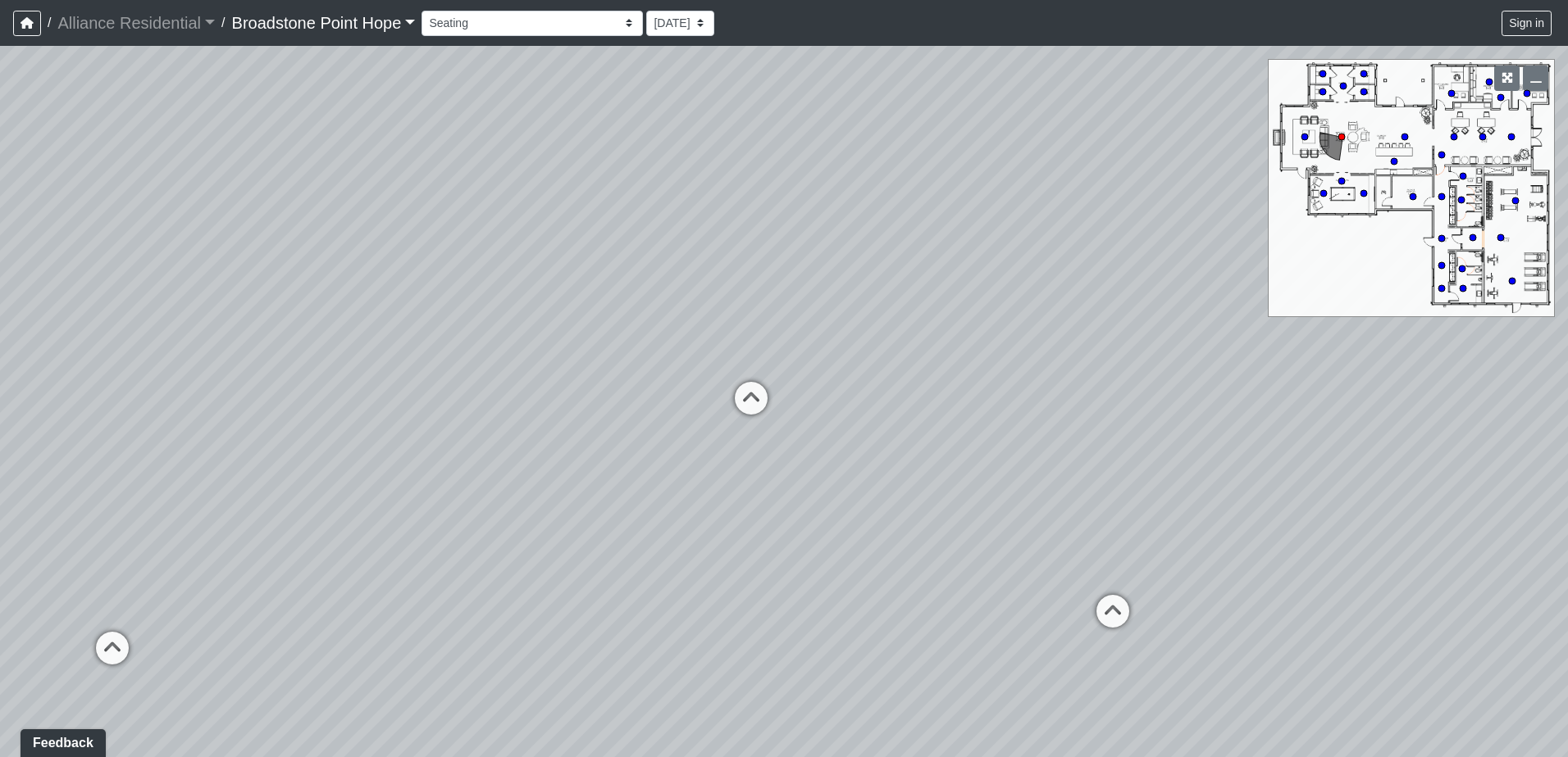
click at [869, 508] on div "Loading... Leasing Desks 1 Loading... Breakroom 1 Loading... Leasing Office 1 L…" at bounding box center [784, 402] width 1568 height 711
click at [684, 408] on icon at bounding box center [680, 426] width 49 height 49
drag, startPoint x: 557, startPoint y: 433, endPoint x: 822, endPoint y: 285, distance: 303.5
click at [809, 289] on div "Loading... Leasing Desks 1 Loading... Breakroom 1 Loading... Leasing Office 1 L…" at bounding box center [784, 402] width 1568 height 711
drag, startPoint x: 221, startPoint y: 238, endPoint x: 735, endPoint y: 279, distance: 515.6
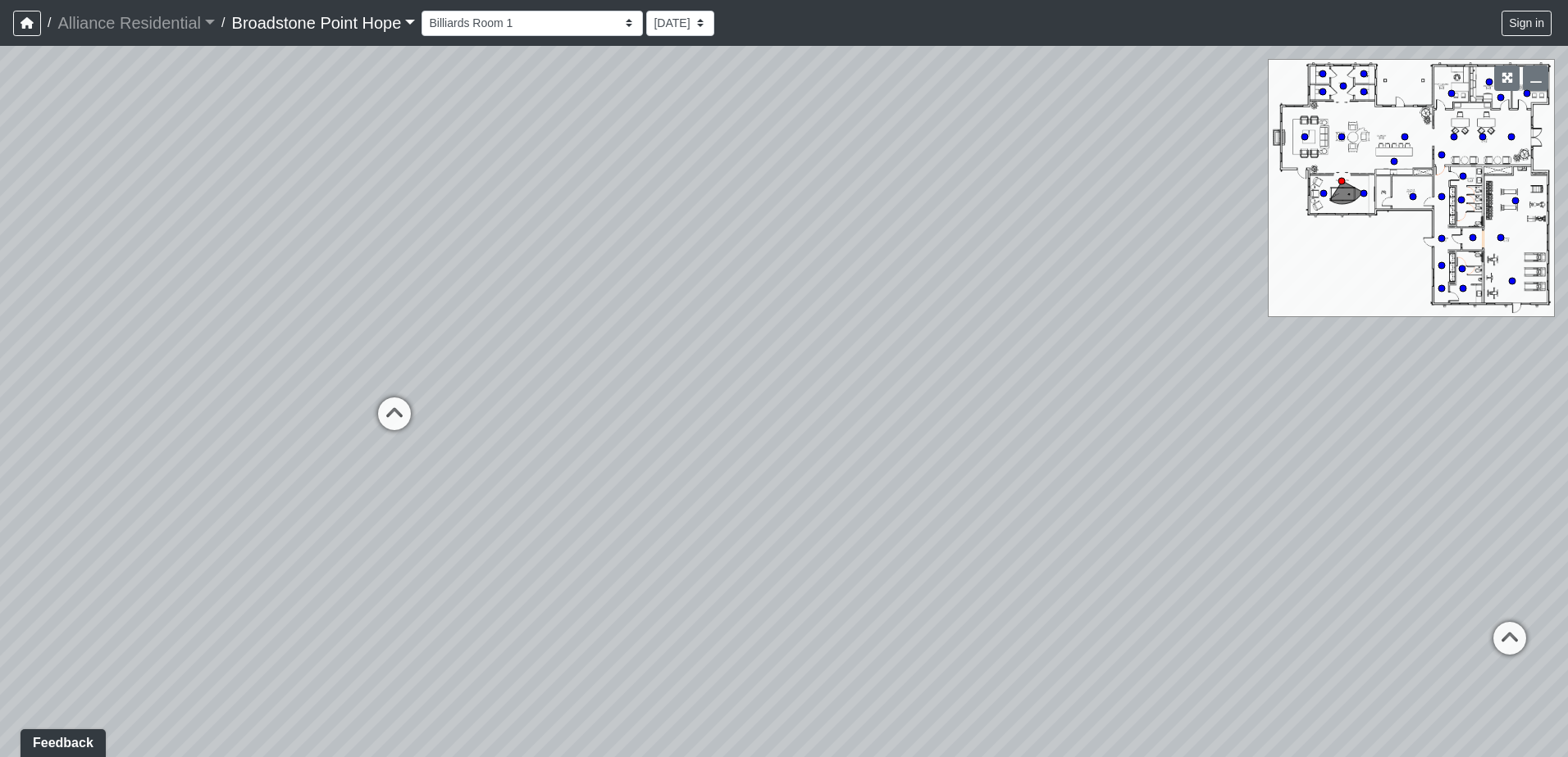
click at [713, 278] on div "Loading... Leasing Desks 1 Loading... Breakroom 1 Loading... Leasing Office 1 L…" at bounding box center [784, 402] width 1568 height 711
drag, startPoint x: 798, startPoint y: 204, endPoint x: 1035, endPoint y: 427, distance: 325.4
click at [1031, 428] on div "Loading... Leasing Desks 1 Loading... Breakroom 1 Loading... Leasing Office 1 L…" at bounding box center [784, 402] width 1568 height 711
drag, startPoint x: 1347, startPoint y: 479, endPoint x: 1030, endPoint y: 475, distance: 317.0
click at [1093, 473] on div "Loading... Leasing Desks 1 Loading... Breakroom 1 Loading... Leasing Office 1 L…" at bounding box center [784, 402] width 1568 height 711
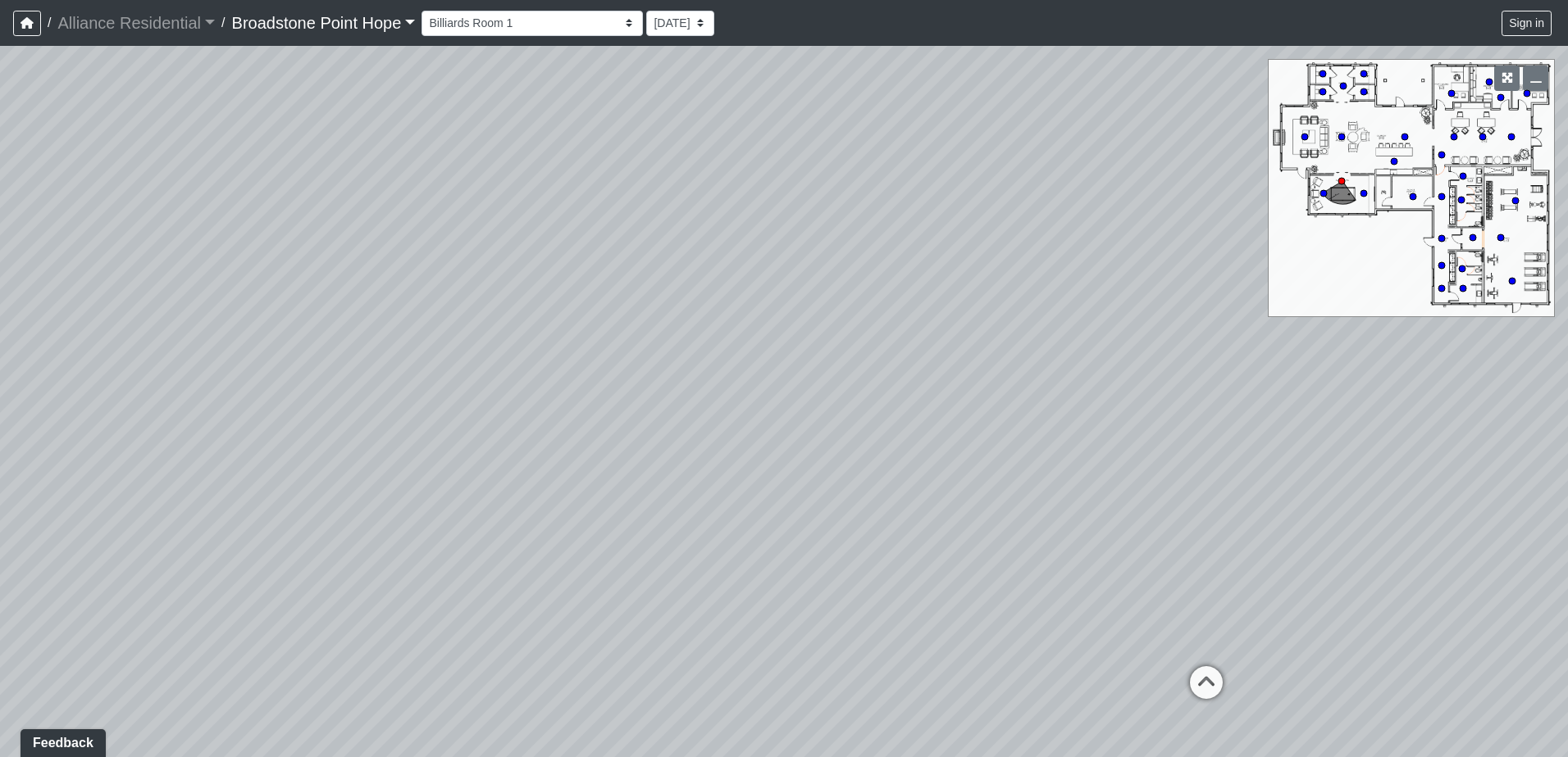
drag, startPoint x: 1194, startPoint y: 484, endPoint x: 670, endPoint y: 460, distance: 524.5
click at [670, 460] on div "Loading... Leasing Desks 1 Loading... Breakroom 1 Loading... Leasing Office 1 L…" at bounding box center [784, 402] width 1568 height 711
drag, startPoint x: 1177, startPoint y: 439, endPoint x: 856, endPoint y: 407, distance: 322.6
click at [861, 407] on div "Loading... Leasing Desks 1 Loading... Breakroom 1 Loading... Leasing Office 1 L…" at bounding box center [784, 402] width 1568 height 711
click at [638, 347] on div "Loading... Leasing Desks 1 Loading... Breakroom 1 Loading... Leasing Office 1 L…" at bounding box center [784, 402] width 1568 height 711
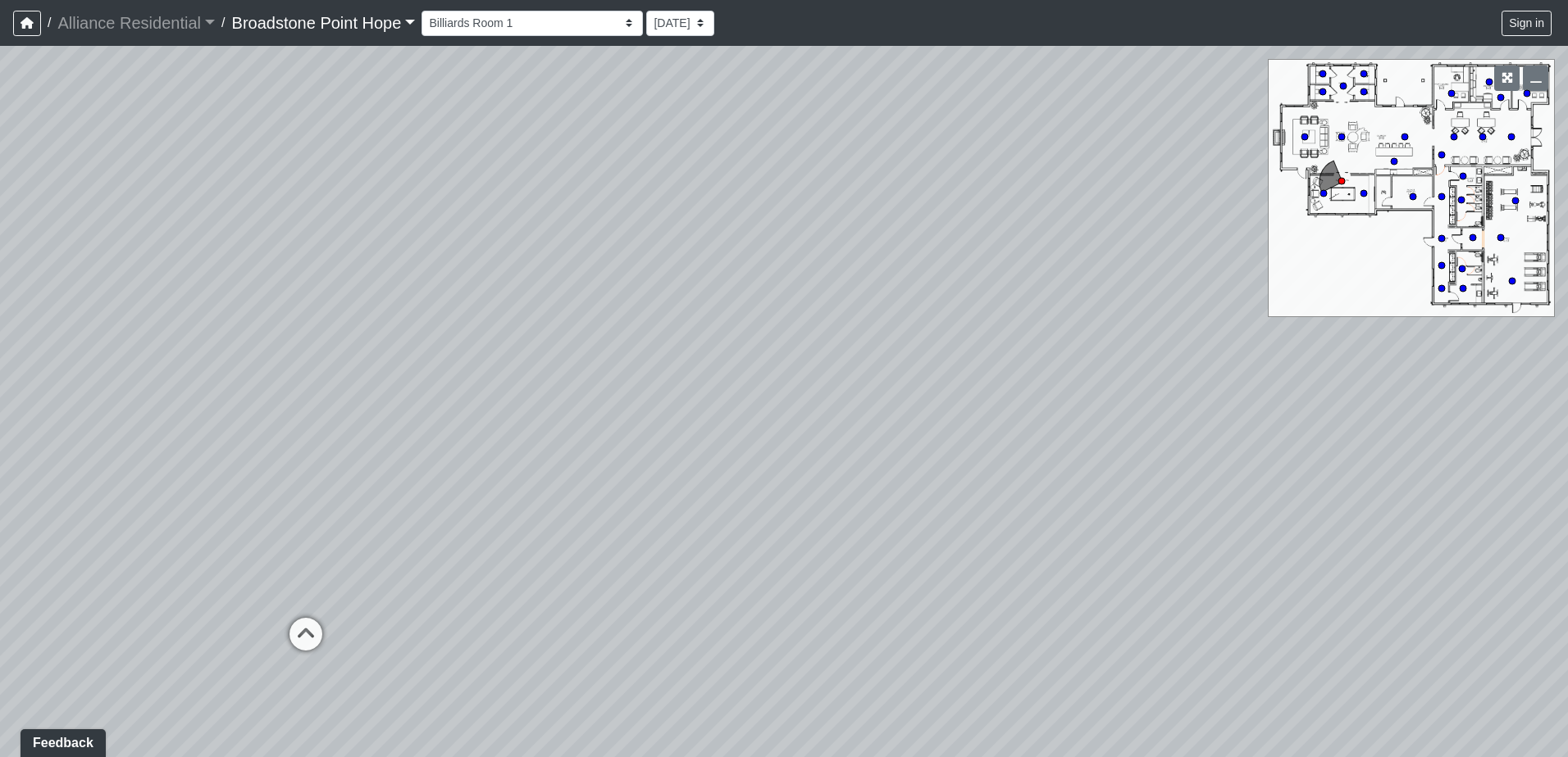
drag, startPoint x: 1111, startPoint y: 345, endPoint x: 835, endPoint y: 339, distance: 276.1
click at [870, 340] on div "Loading... Leasing Desks 1 Loading... Breakroom 1 Loading... Leasing Office 1 L…" at bounding box center [784, 402] width 1568 height 711
drag, startPoint x: 1318, startPoint y: 390, endPoint x: 1113, endPoint y: 397, distance: 205.1
click at [1129, 394] on div "Loading... Leasing Desks 1 Loading... Breakroom 1 Loading... Leasing Office 1 L…" at bounding box center [784, 402] width 1568 height 711
click at [1515, 281] on circle at bounding box center [1512, 281] width 7 height 7
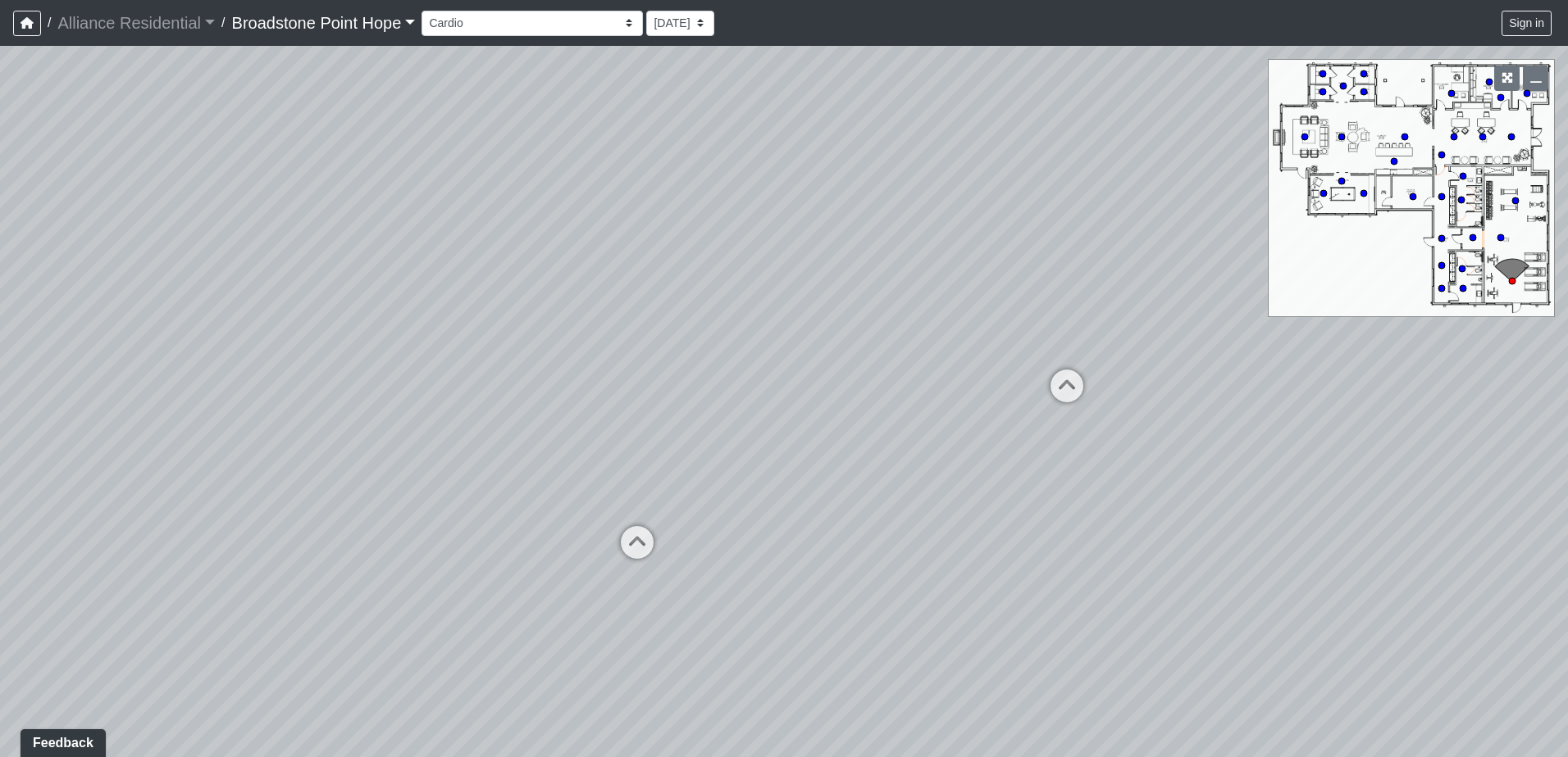
click at [1513, 281] on circle at bounding box center [1512, 281] width 7 height 7
drag, startPoint x: 856, startPoint y: 476, endPoint x: 902, endPoint y: 604, distance: 136.0
click at [898, 596] on div "Loading... Leasing Desks 1 Loading... Breakroom 1 Loading... Leasing Office 1 L…" at bounding box center [784, 402] width 1568 height 711
drag, startPoint x: 920, startPoint y: 463, endPoint x: 1181, endPoint y: 512, distance: 265.6
click at [1194, 560] on div "Loading... Leasing Desks 1 Loading... Breakroom 1 Loading... Leasing Office 1 L…" at bounding box center [784, 402] width 1568 height 711
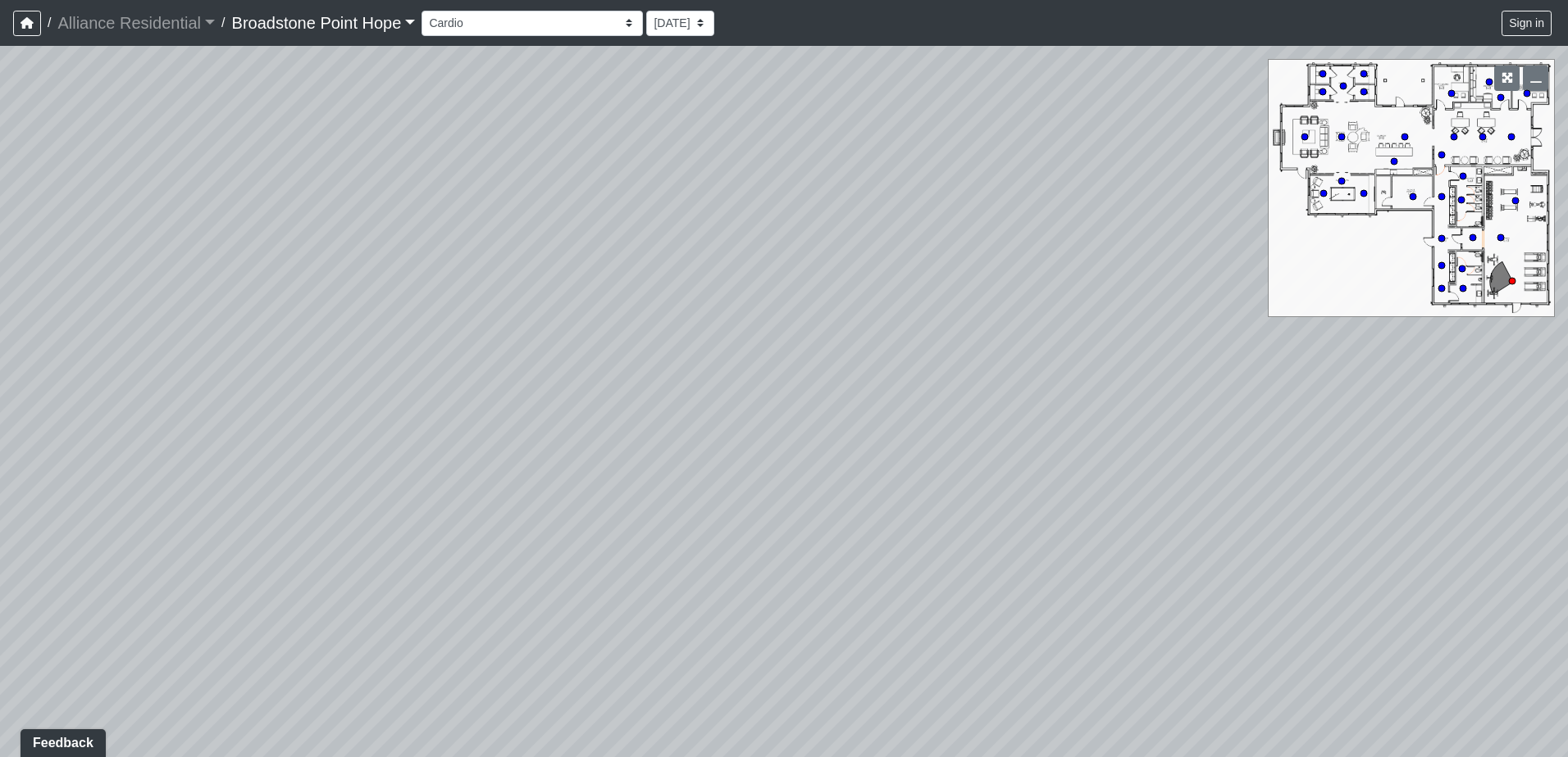
drag, startPoint x: 311, startPoint y: 305, endPoint x: 1058, endPoint y: 406, distance: 753.8
click at [1017, 433] on div "Loading... Leasing Desks 1 Loading... Breakroom 1 Loading... Leasing Office 1 L…" at bounding box center [784, 402] width 1568 height 711
drag, startPoint x: 935, startPoint y: 303, endPoint x: 504, endPoint y: 329, distance: 431.8
click at [167, 280] on div "Loading... Leasing Desks 1 Loading... Breakroom 1 Loading... Leasing Office 1 L…" at bounding box center [784, 402] width 1568 height 711
drag, startPoint x: 1168, startPoint y: 340, endPoint x: 766, endPoint y: 325, distance: 402.3
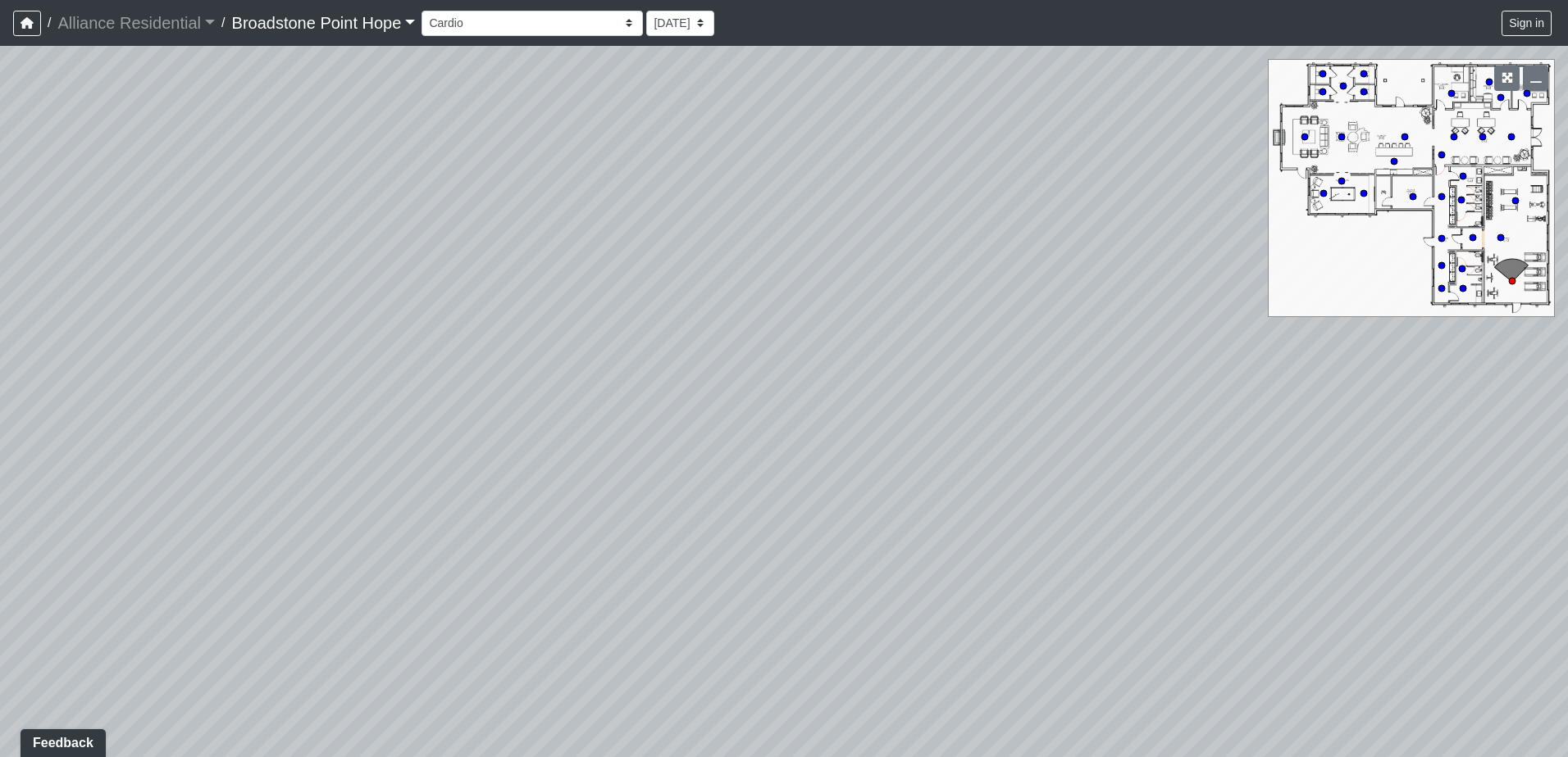
click at [766, 325] on div "Loading... Leasing Desks 1 Loading... Breakroom 1 Loading... Leasing Office 1 L…" at bounding box center [784, 402] width 1568 height 711
drag, startPoint x: 1031, startPoint y: 402, endPoint x: 752, endPoint y: 177, distance: 358.4
click at [752, 177] on div "Loading... Leasing Desks 1 Loading... Breakroom 1 Loading... Leasing Office 1 L…" at bounding box center [784, 402] width 1568 height 711
drag, startPoint x: 627, startPoint y: 586, endPoint x: 791, endPoint y: 431, distance: 225.7
click at [783, 438] on div "Loading... Leasing Desks 1 Loading... Breakroom 1 Loading... Leasing Office 1 L…" at bounding box center [784, 402] width 1568 height 711
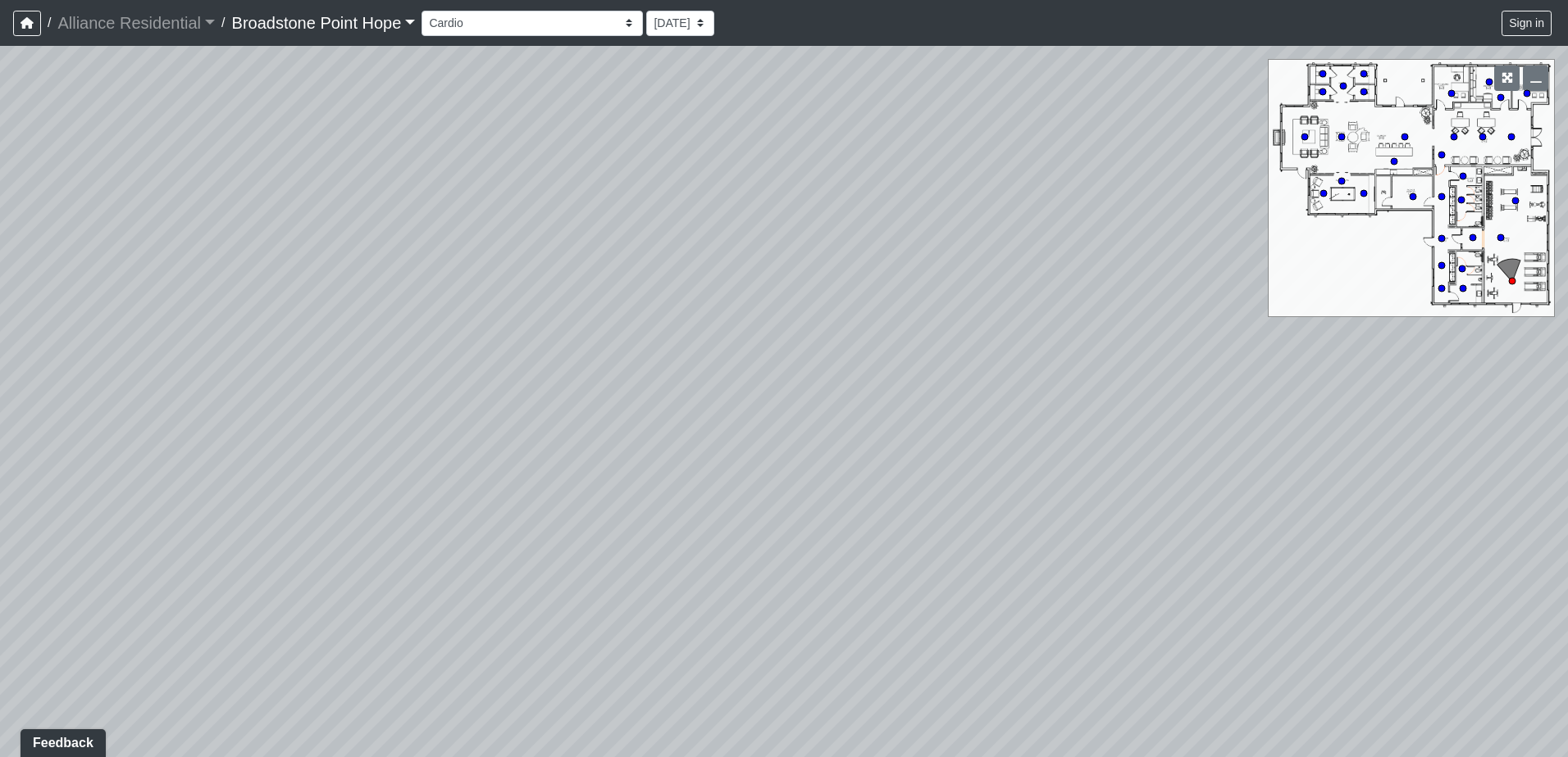
drag, startPoint x: 691, startPoint y: 505, endPoint x: 807, endPoint y: 420, distance: 143.8
click at [800, 424] on div "Loading... Leasing Desks 1 Loading... Breakroom 1 Loading... Leasing Office 1 L…" at bounding box center [784, 402] width 1568 height 711
click at [796, 582] on icon at bounding box center [788, 593] width 49 height 49
drag, startPoint x: 912, startPoint y: 250, endPoint x: 1000, endPoint y: 645, distance: 404.7
click at [1000, 645] on div "Loading... Leasing Desks 1 Loading... Breakroom 1 Loading... Leasing Office 1 L…" at bounding box center [784, 402] width 1568 height 711
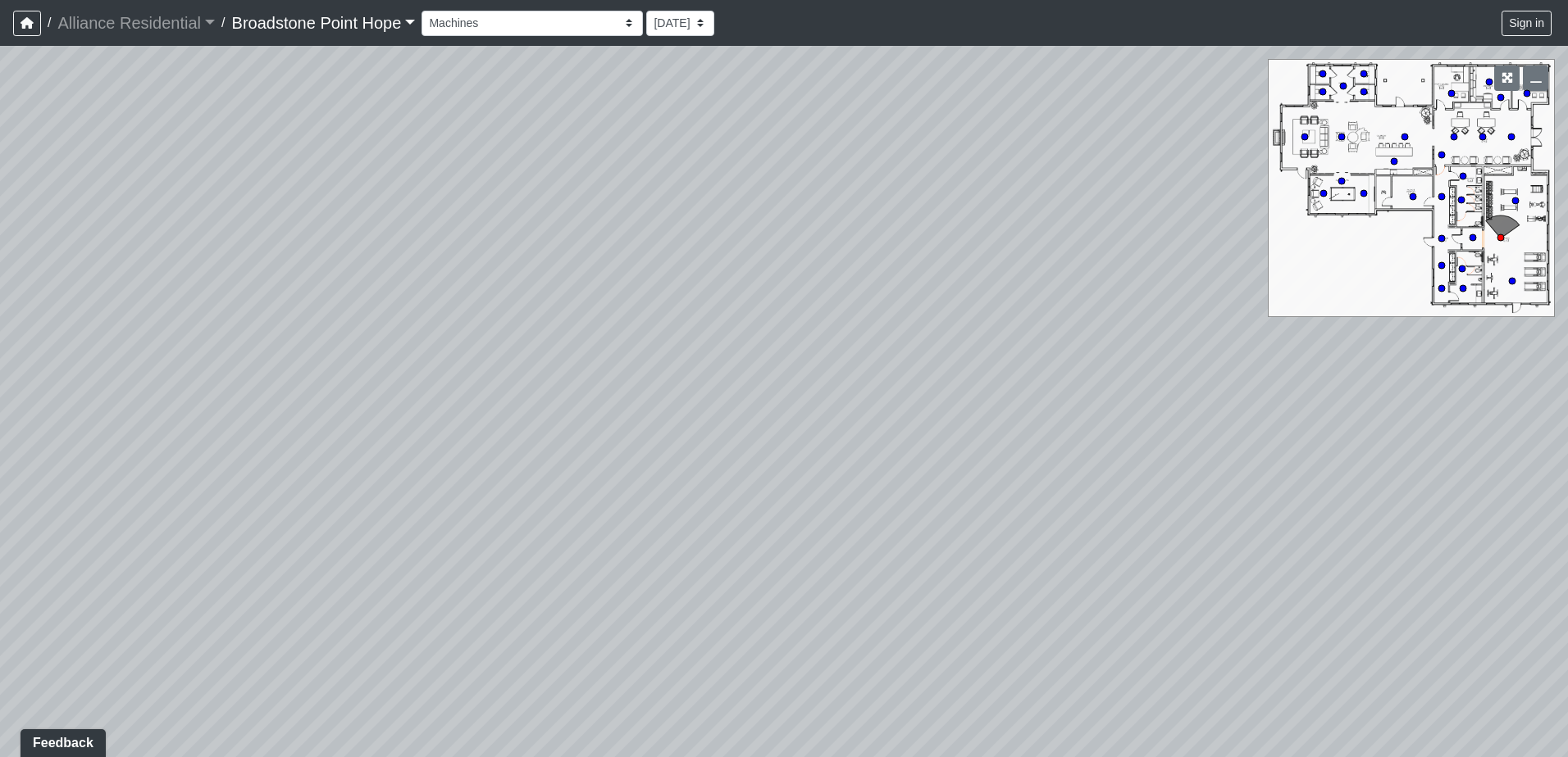
drag, startPoint x: 1153, startPoint y: 502, endPoint x: 716, endPoint y: 530, distance: 437.9
click at [716, 530] on div "Loading... Leasing Desks 1 Loading... Breakroom 1 Loading... Leasing Office 1 L…" at bounding box center [784, 402] width 1568 height 711
drag, startPoint x: 1011, startPoint y: 411, endPoint x: 324, endPoint y: 383, distance: 687.6
click at [324, 383] on div "Loading... Leasing Desks 1 Loading... Breakroom 1 Loading... Leasing Office 1 L…" at bounding box center [784, 402] width 1568 height 711
drag, startPoint x: 1197, startPoint y: 292, endPoint x: 693, endPoint y: 329, distance: 505.4
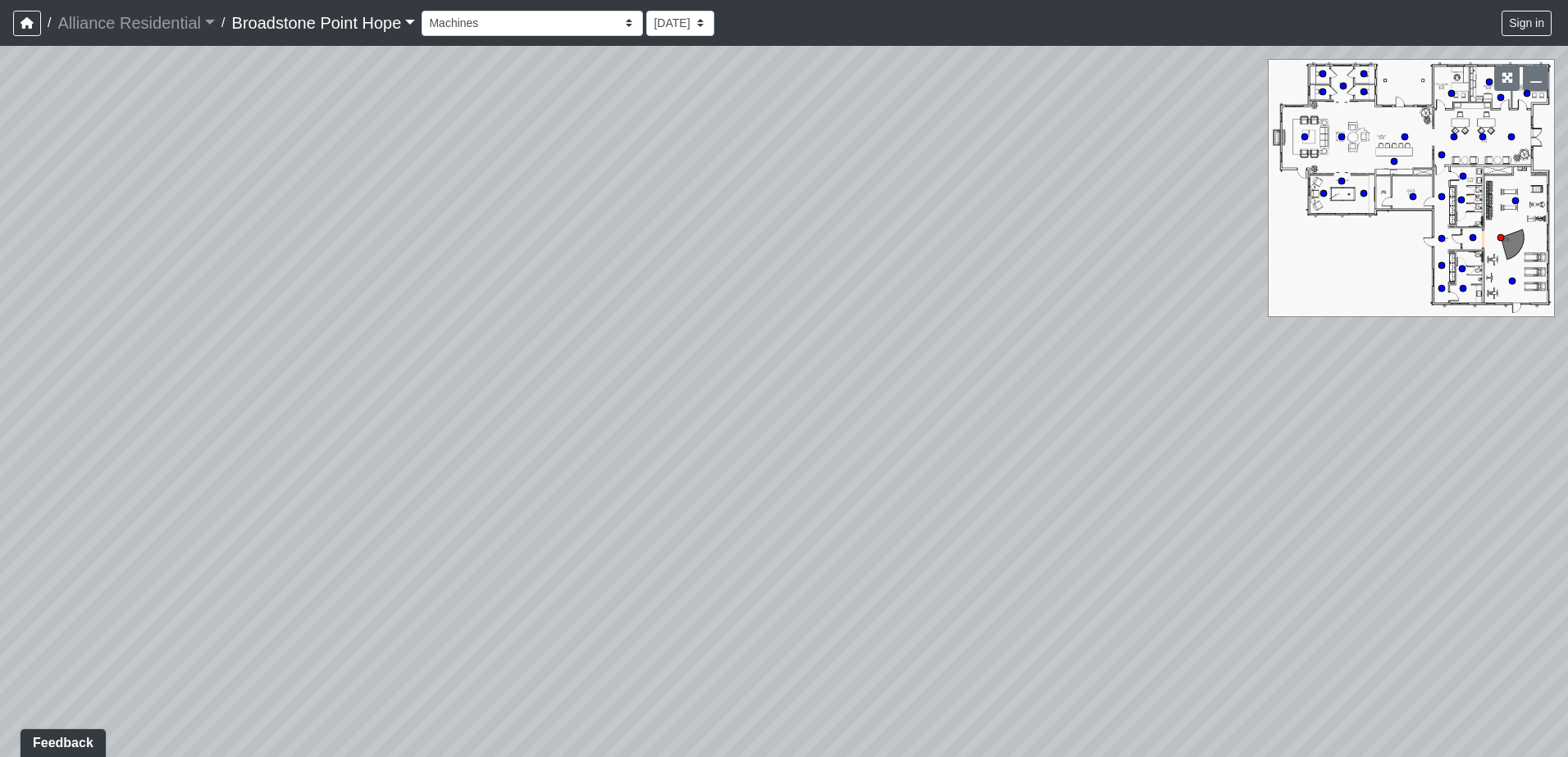
click at [426, 299] on div "Loading... Leasing Desks 1 Loading... Breakroom 1 Loading... Leasing Office 1 L…" at bounding box center [784, 402] width 1568 height 711
drag, startPoint x: 1154, startPoint y: 370, endPoint x: 548, endPoint y: 173, distance: 637.2
click at [546, 178] on div "Loading... Leasing Desks 1 Loading... Breakroom 1 Loading... Leasing Office 1 L…" at bounding box center [784, 402] width 1568 height 711
drag, startPoint x: 855, startPoint y: 348, endPoint x: 980, endPoint y: 231, distance: 171.2
click at [980, 231] on div "Loading... Leasing Desks 1 Loading... Breakroom 1 Loading... Leasing Office 1 L…" at bounding box center [784, 402] width 1568 height 711
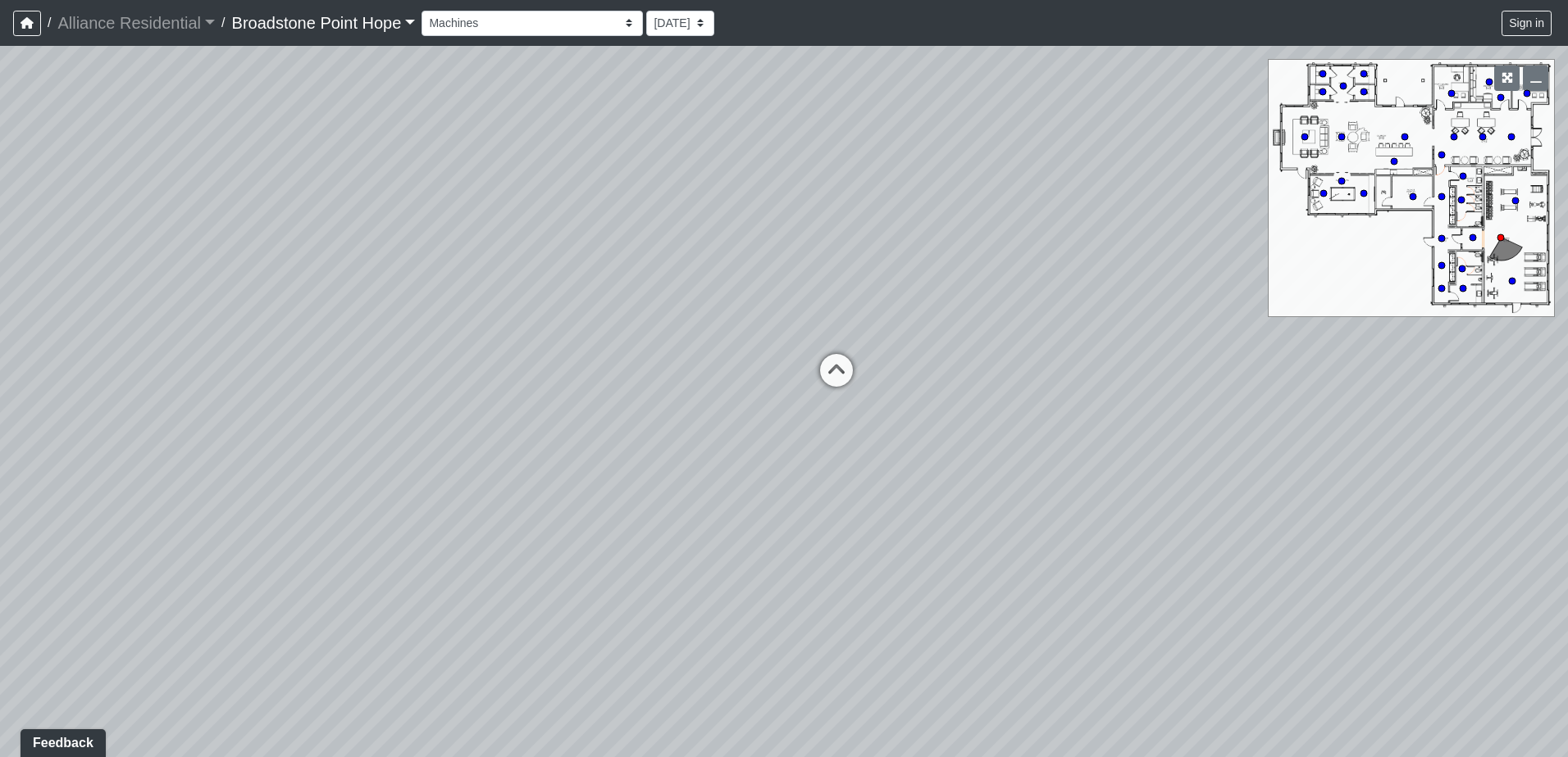
drag, startPoint x: 785, startPoint y: 534, endPoint x: 668, endPoint y: 377, distance: 195.8
click at [668, 377] on div "Loading... Leasing Desks 1 Loading... Breakroom 1 Loading... Leasing Office 1 L…" at bounding box center [784, 402] width 1568 height 711
click at [1481, 133] on icon at bounding box center [1483, 136] width 8 height 8
drag, startPoint x: 1061, startPoint y: 423, endPoint x: 1339, endPoint y: 301, distance: 303.6
click at [1333, 300] on div "Loading... Leasing Desks 1 Loading... Breakroom 1 Loading... Leasing Office 1 L…" at bounding box center [784, 402] width 1568 height 711
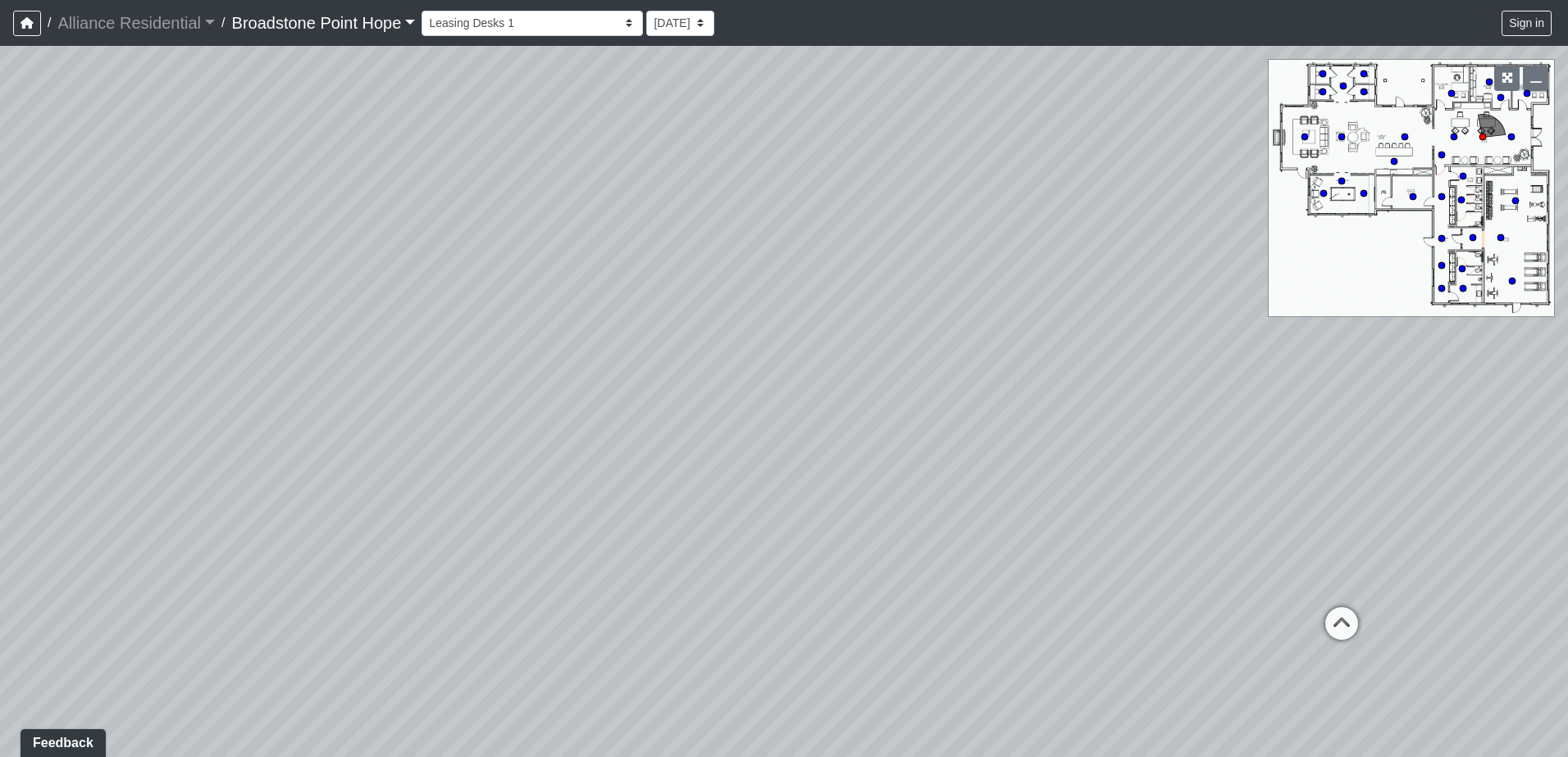
drag, startPoint x: 593, startPoint y: 409, endPoint x: 1084, endPoint y: 379, distance: 491.9
click at [1084, 379] on div "Loading... Leasing Desks 1 Loading... Breakroom 1 Loading... Leasing Office 1 L…" at bounding box center [784, 402] width 1568 height 711
click at [616, 474] on icon at bounding box center [617, 484] width 49 height 49
drag, startPoint x: 1183, startPoint y: 408, endPoint x: 836, endPoint y: 424, distance: 347.4
click at [870, 425] on div "Loading... Leasing Desks 1 Loading... Breakroom 1 Loading... Leasing Office 1 L…" at bounding box center [784, 402] width 1568 height 711
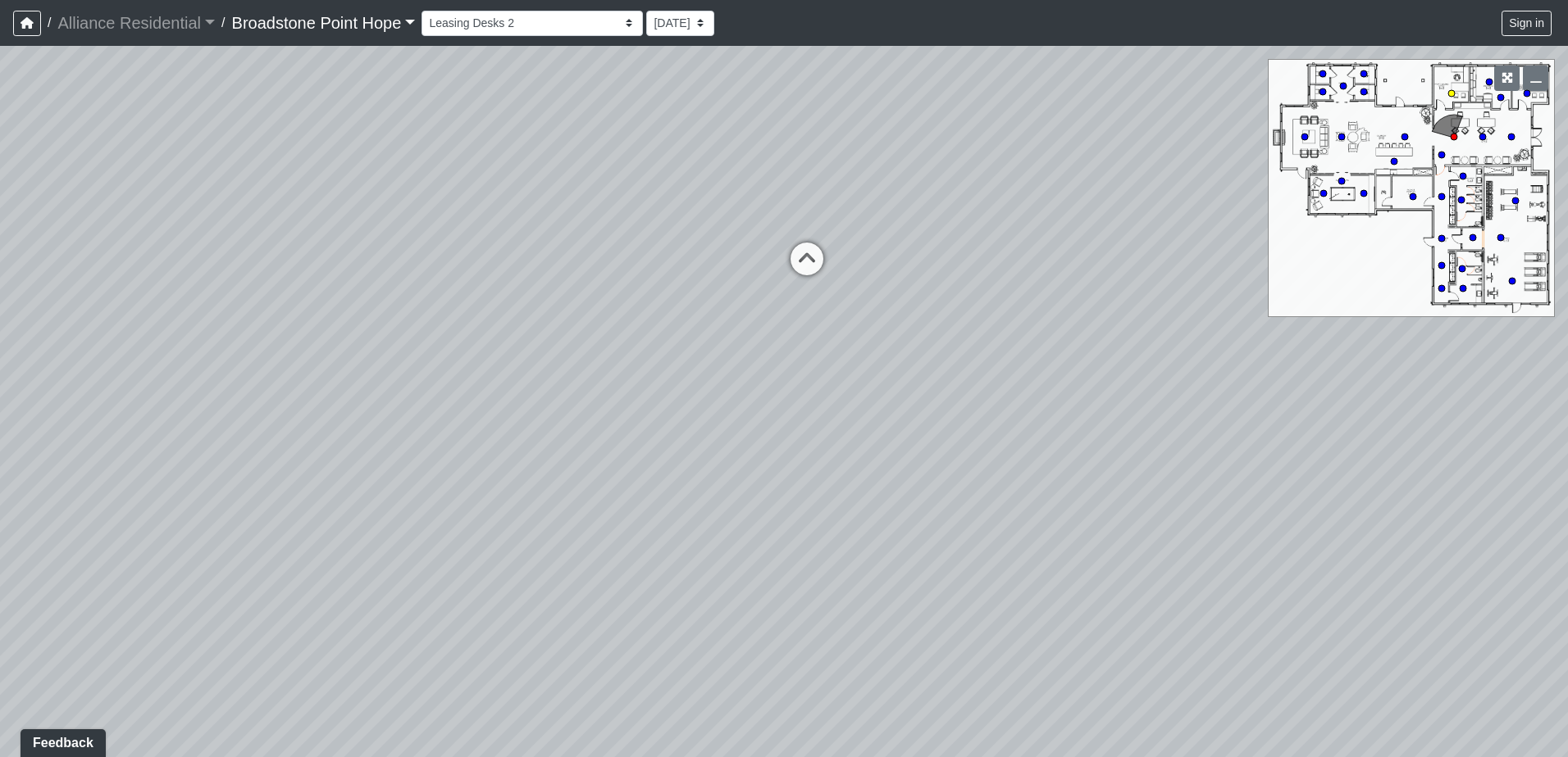
click at [793, 267] on icon at bounding box center [807, 267] width 49 height 49
drag, startPoint x: 1148, startPoint y: 438, endPoint x: 498, endPoint y: 143, distance: 713.8
click at [0, 79] on html "/ Alliance Residential Alliance Residential Loading... / [GEOGRAPHIC_DATA] Hope…" at bounding box center [784, 378] width 1568 height 757
drag, startPoint x: 578, startPoint y: 407, endPoint x: 459, endPoint y: 478, distance: 138.6
click at [471, 468] on div "Loading... Leasing Desks 1 Loading... Breakroom 1 Loading... Leasing Office 1 L…" at bounding box center [784, 402] width 1568 height 711
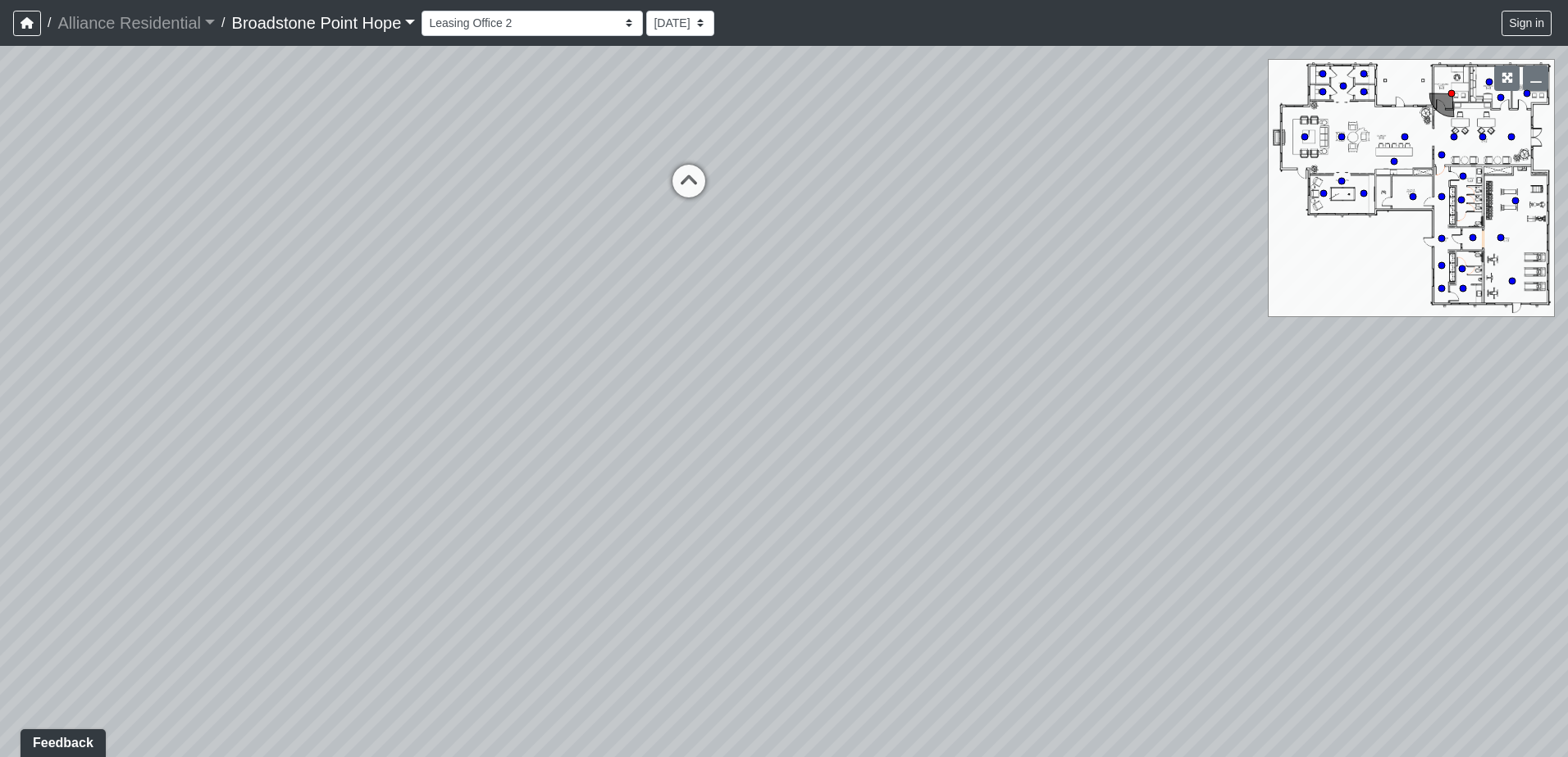
click at [1437, 193] on icon at bounding box center [1441, 196] width 8 height 8
click at [1461, 199] on circle at bounding box center [1461, 199] width 7 height 7
drag, startPoint x: 1003, startPoint y: 361, endPoint x: 643, endPoint y: 337, distance: 360.8
click at [761, 357] on div "Loading... Leasing Desks 1 Loading... Breakroom 1 Loading... Leasing Office 1 L…" at bounding box center [784, 402] width 1568 height 711
drag, startPoint x: 1226, startPoint y: 396, endPoint x: 588, endPoint y: 345, distance: 640.0
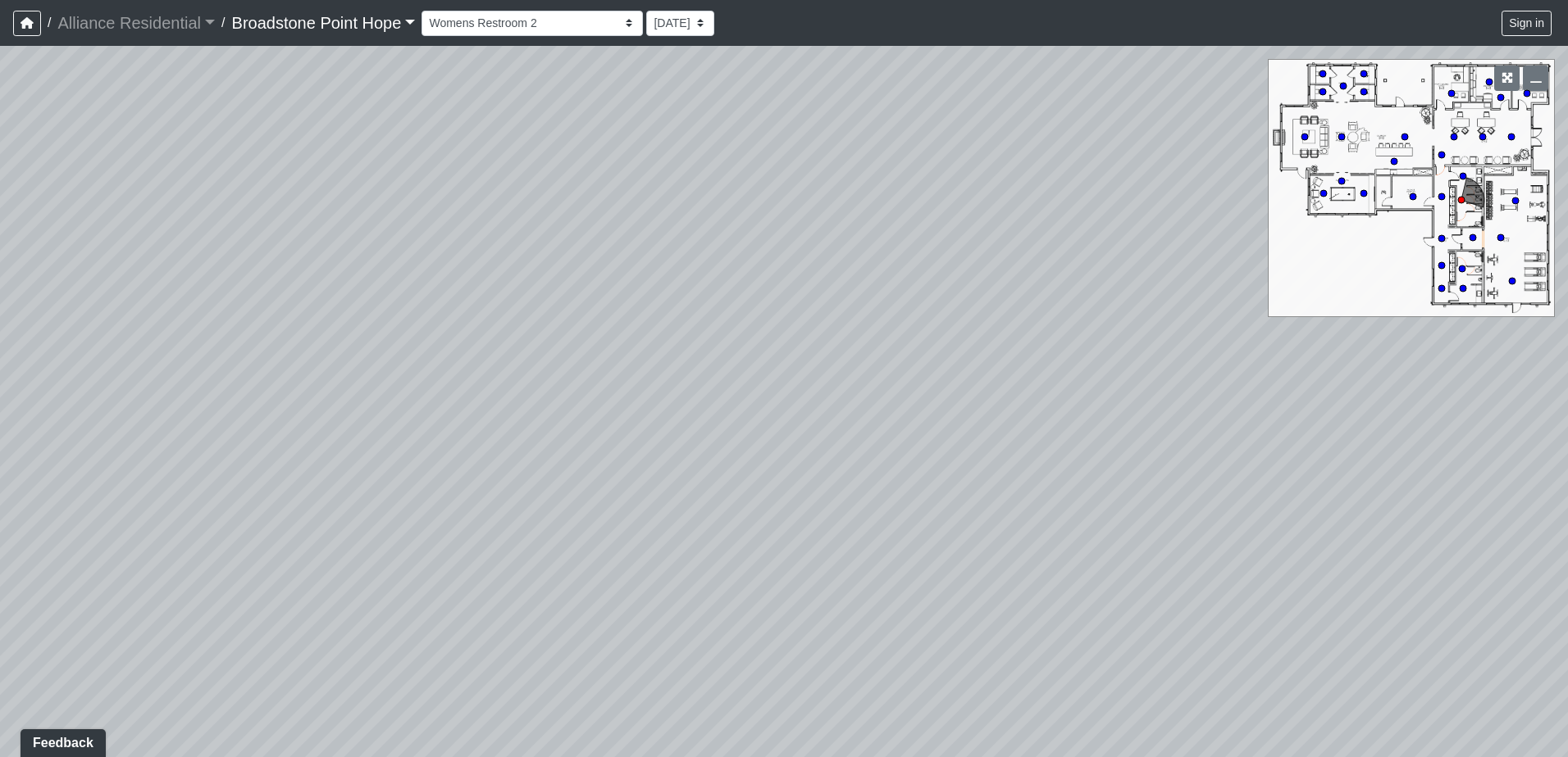
click at [799, 375] on div "Loading... Leasing Desks 1 Loading... Breakroom 1 Loading... Leasing Office 1 L…" at bounding box center [784, 402] width 1568 height 711
drag, startPoint x: 1066, startPoint y: 383, endPoint x: 498, endPoint y: 275, distance: 578.2
click at [564, 299] on div "Loading... Leasing Desks 1 Loading... Breakroom 1 Loading... Leasing Office 1 L…" at bounding box center [784, 402] width 1568 height 711
drag, startPoint x: 1108, startPoint y: 308, endPoint x: 444, endPoint y: 271, distance: 665.0
click at [736, 309] on div "Loading... Leasing Desks 1 Loading... Breakroom 1 Loading... Leasing Office 1 L…" at bounding box center [784, 402] width 1568 height 711
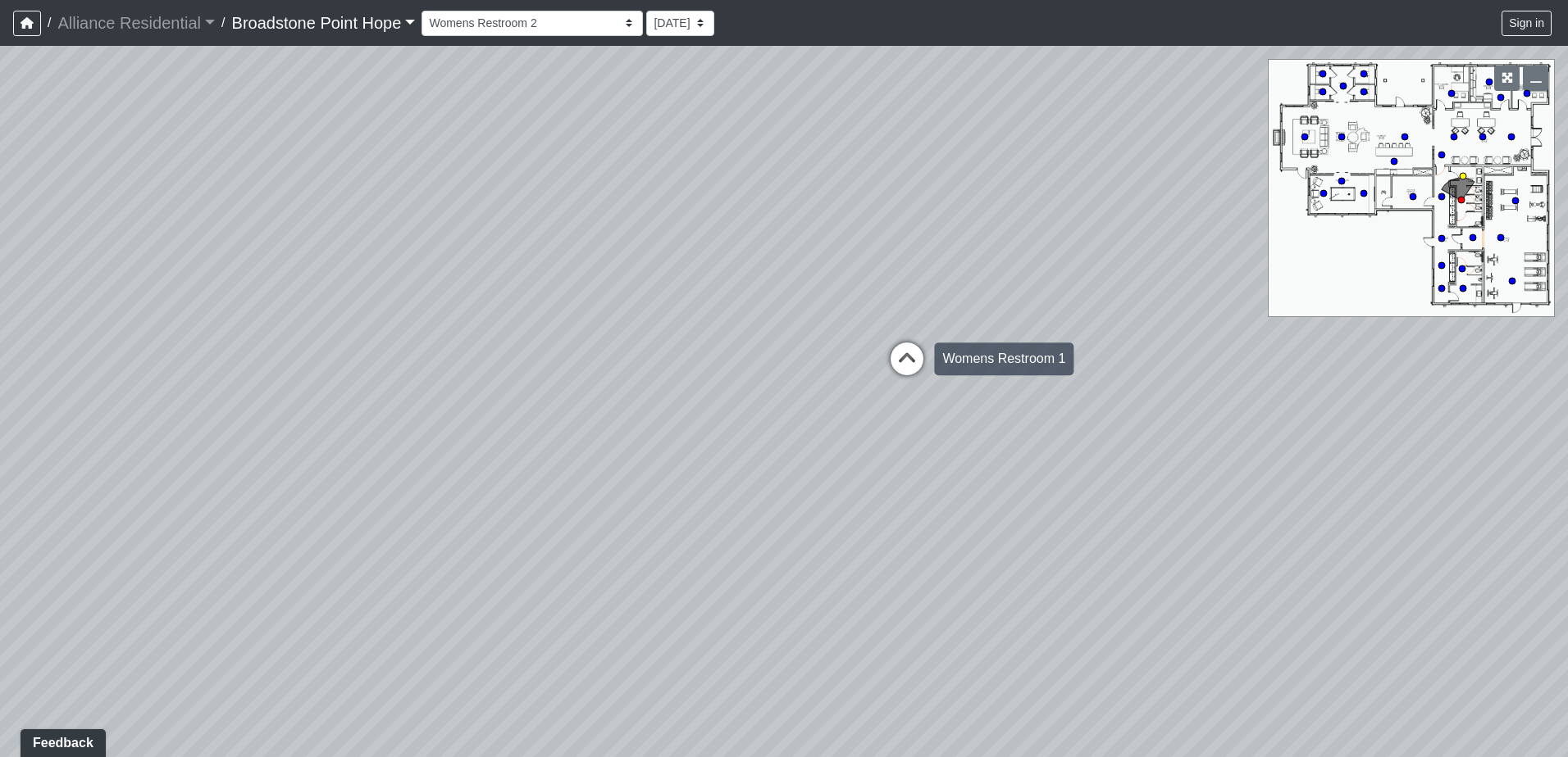
click at [897, 349] on icon at bounding box center [907, 367] width 49 height 49
drag, startPoint x: 1030, startPoint y: 255, endPoint x: 521, endPoint y: 423, distance: 536.0
click at [521, 424] on div "Loading... Leasing Desks 1 Loading... Breakroom 1 Loading... Leasing Office 1 L…" at bounding box center [784, 402] width 1568 height 711
drag, startPoint x: 1143, startPoint y: 361, endPoint x: 730, endPoint y: 389, distance: 413.9
click at [730, 389] on div "Loading... Leasing Desks 1 Loading... Breakroom 1 Loading... Leasing Office 1 L…" at bounding box center [784, 402] width 1568 height 711
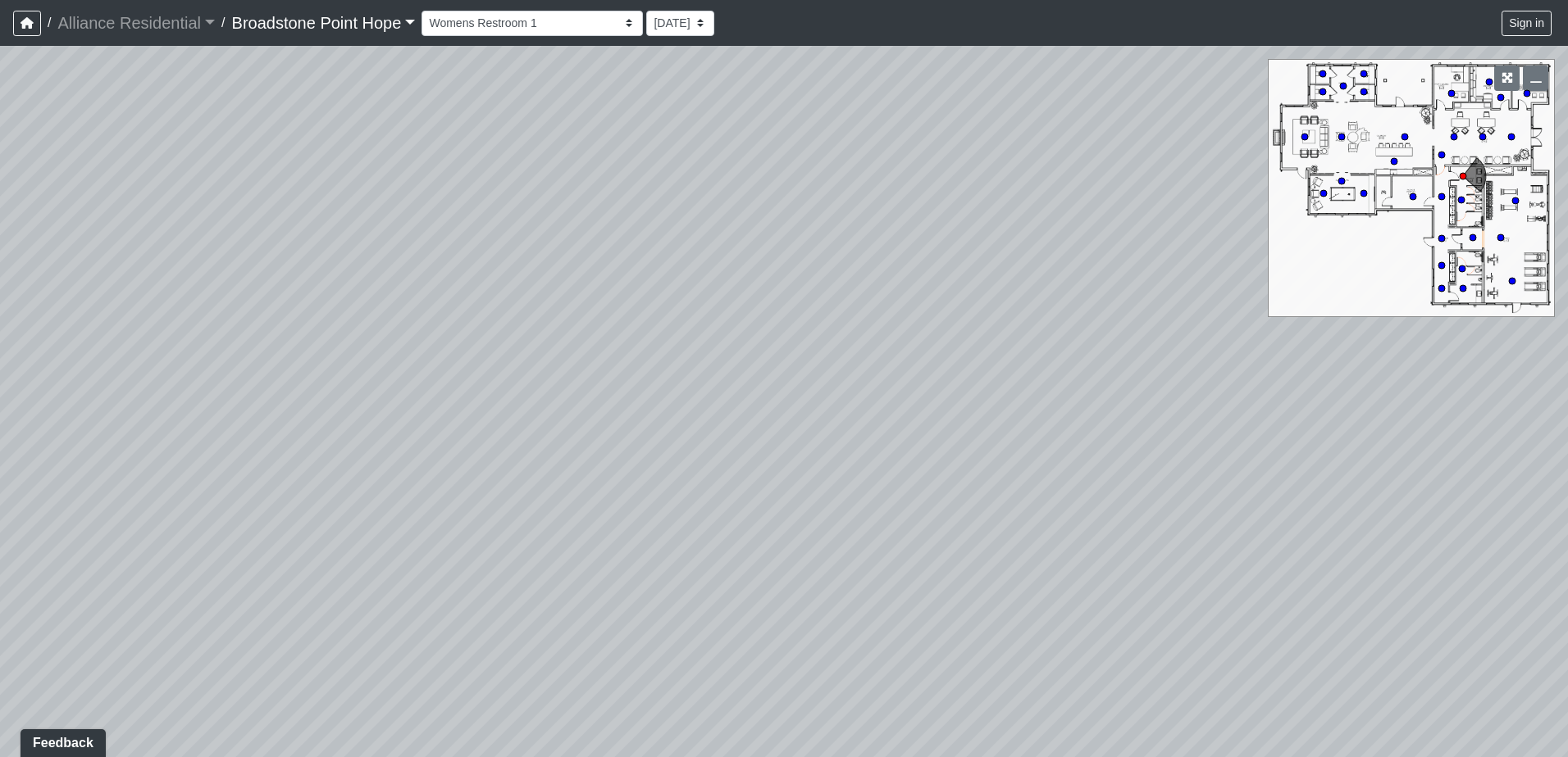
drag, startPoint x: 954, startPoint y: 190, endPoint x: 539, endPoint y: 373, distance: 453.6
click at [543, 374] on div "Loading... Leasing Desks 1 Loading... Breakroom 1 Loading... Leasing Office 1 L…" at bounding box center [784, 402] width 1568 height 711
drag, startPoint x: 670, startPoint y: 422, endPoint x: 1390, endPoint y: 433, distance: 720.1
click at [1315, 433] on div "Loading... Leasing Desks 1 Loading... Breakroom 1 Loading... Leasing Office 1 L…" at bounding box center [784, 402] width 1568 height 711
drag, startPoint x: 740, startPoint y: 362, endPoint x: 1159, endPoint y: 367, distance: 419.0
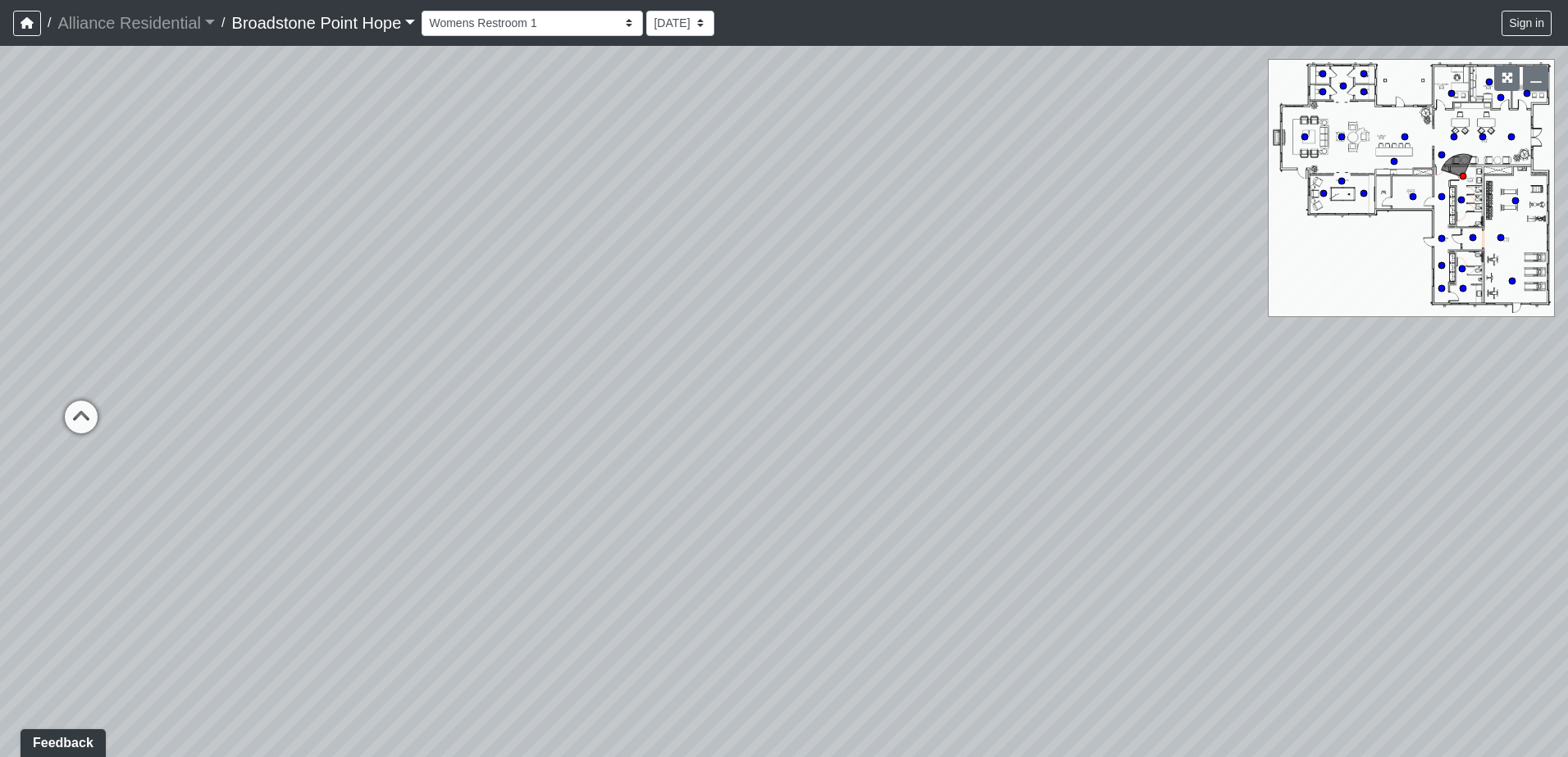
click at [1159, 367] on div "Loading... Leasing Desks 1 Loading... Breakroom 1 Loading... Leasing Office 1 L…" at bounding box center [784, 402] width 1568 height 711
click at [1464, 265] on icon at bounding box center [1462, 269] width 8 height 8
click at [762, 668] on icon at bounding box center [757, 686] width 49 height 49
select select "p46QPgDkN4hUvcSdeG6DC2"
drag, startPoint x: 558, startPoint y: 414, endPoint x: 1178, endPoint y: 534, distance: 631.5
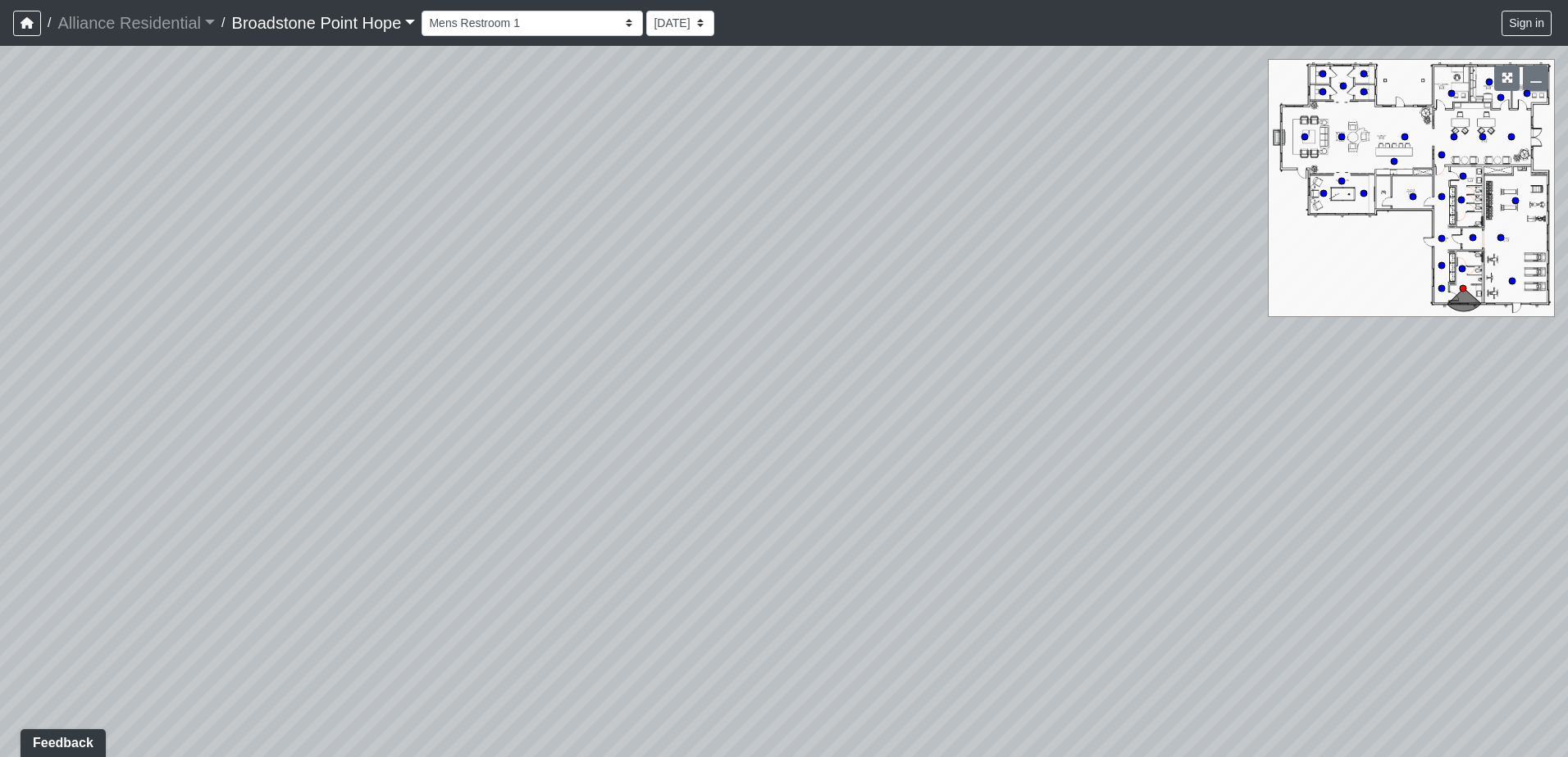
click at [1165, 533] on div "Loading... Leasing Desks 1 Loading... Breakroom 1 Loading... Leasing Office 1 L…" at bounding box center [784, 402] width 1568 height 711
drag, startPoint x: 1162, startPoint y: 499, endPoint x: 693, endPoint y: 342, distance: 494.6
click at [693, 342] on div "Loading... Leasing Desks 1 Loading... Breakroom 1 Loading... Leasing Office 1 L…" at bounding box center [784, 402] width 1568 height 711
drag, startPoint x: 940, startPoint y: 497, endPoint x: 607, endPoint y: 419, distance: 342.0
click at [607, 419] on div "Loading... Leasing Desks 1 Loading... Breakroom 1 Loading... Leasing Office 1 L…" at bounding box center [784, 402] width 1568 height 711
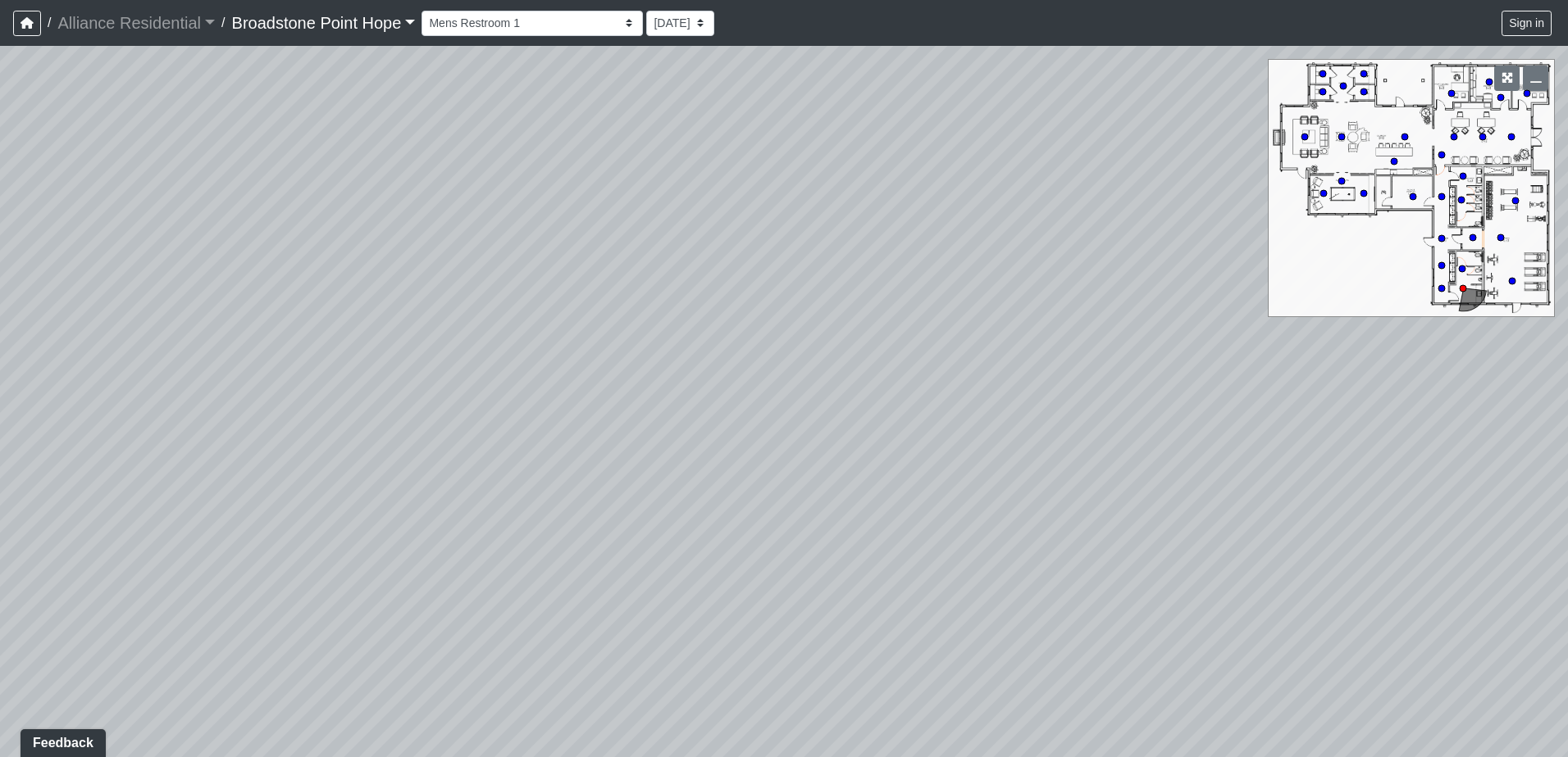
drag, startPoint x: 960, startPoint y: 403, endPoint x: 633, endPoint y: 297, distance: 343.8
click at [633, 297] on div "Loading... Leasing Desks 1 Loading... Breakroom 1 Loading... Leasing Office 1 L…" at bounding box center [784, 402] width 1568 height 711
drag, startPoint x: 1014, startPoint y: 312, endPoint x: 409, endPoint y: 440, distance: 618.4
click at [422, 444] on div "Loading... Leasing Desks 1 Loading... Breakroom 1 Loading... Leasing Office 1 L…" at bounding box center [784, 402] width 1568 height 711
drag, startPoint x: 1063, startPoint y: 385, endPoint x: 531, endPoint y: 319, distance: 536.1
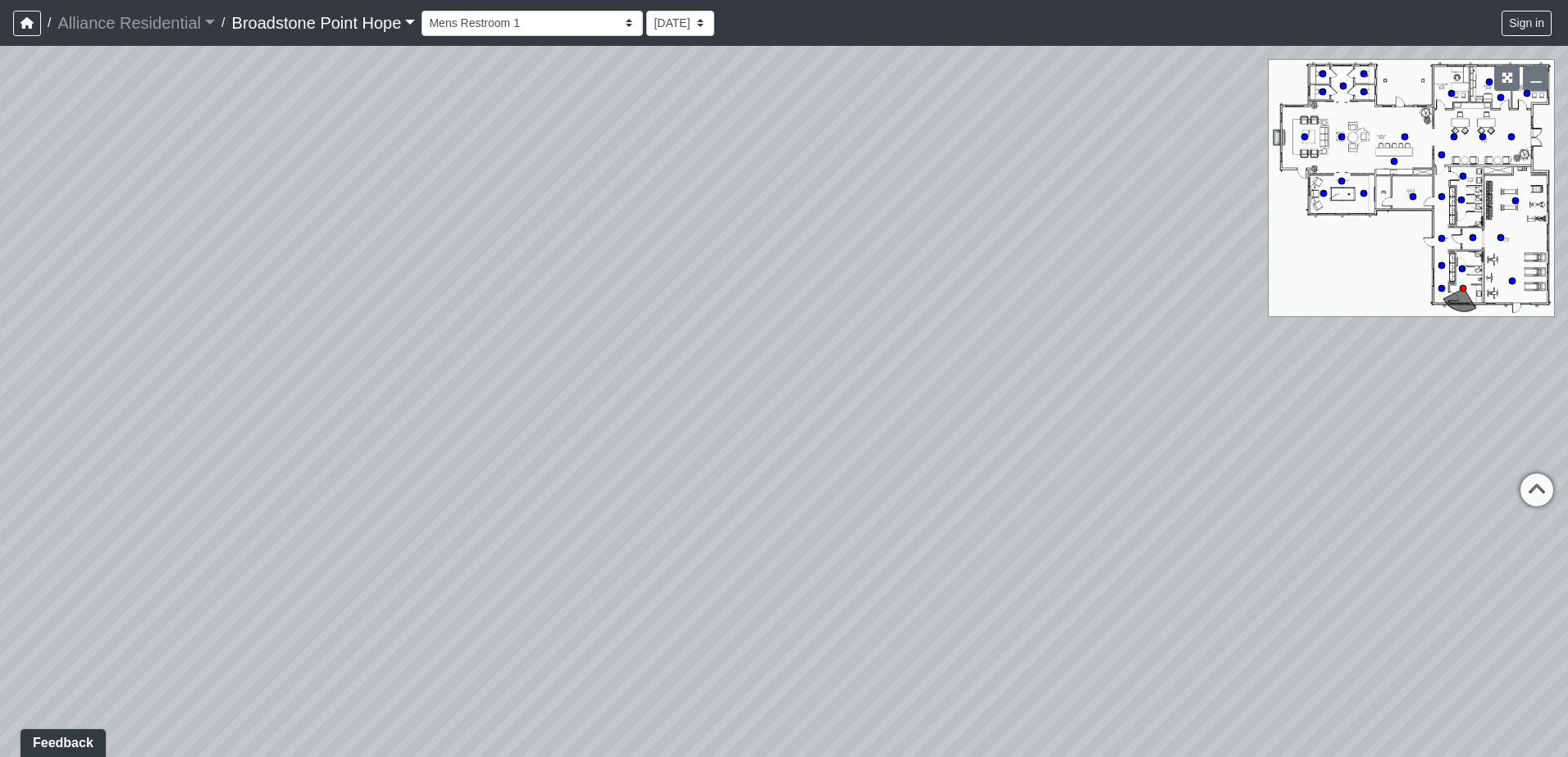
click at [543, 321] on div "Loading... Leasing Desks 1 Loading... Breakroom 1 Loading... Leasing Office 1 L…" at bounding box center [784, 402] width 1568 height 711
drag, startPoint x: 974, startPoint y: 311, endPoint x: 607, endPoint y: 315, distance: 367.0
click at [625, 317] on div "Loading... Leasing Desks 1 Loading... Breakroom 1 Loading... Leasing Office 1 L…" at bounding box center [784, 402] width 1568 height 711
drag, startPoint x: 989, startPoint y: 310, endPoint x: 836, endPoint y: 307, distance: 153.0
click at [848, 311] on div "Loading... Leasing Desks 1 Loading... Breakroom 1 Loading... Leasing Office 1 L…" at bounding box center [784, 402] width 1568 height 711
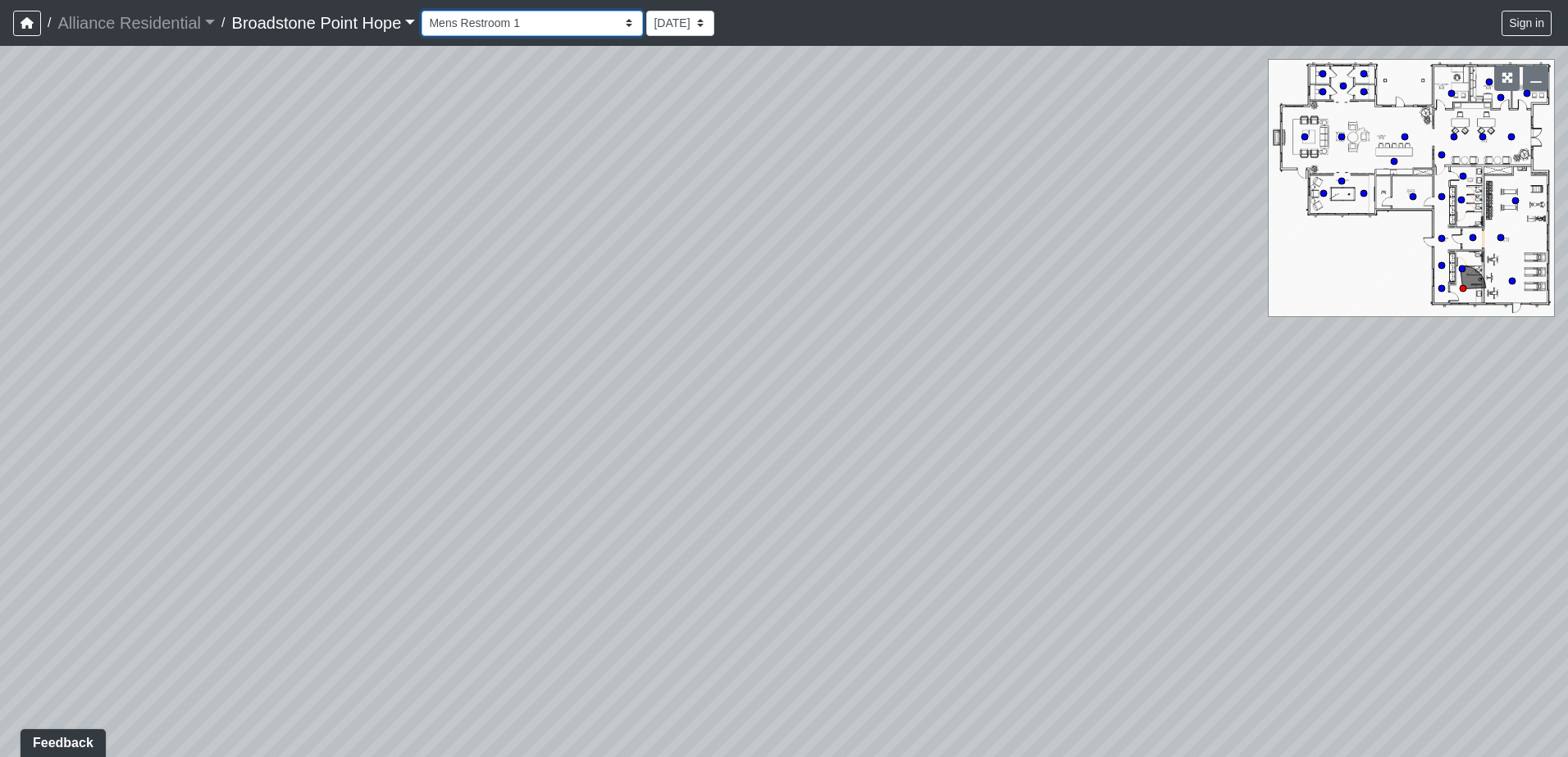
click at [553, 24] on select "Billiards Counter Billiards Room 1 Billiards Room 2 Counter Coworking Pod 1 Cow…" at bounding box center [532, 24] width 221 height 26
click at [777, 258] on div "Loading... Leasing Desks 1 Loading... Breakroom 1 Loading... Leasing Office 1 L…" at bounding box center [784, 402] width 1568 height 711
